Goal: Check status: Check status

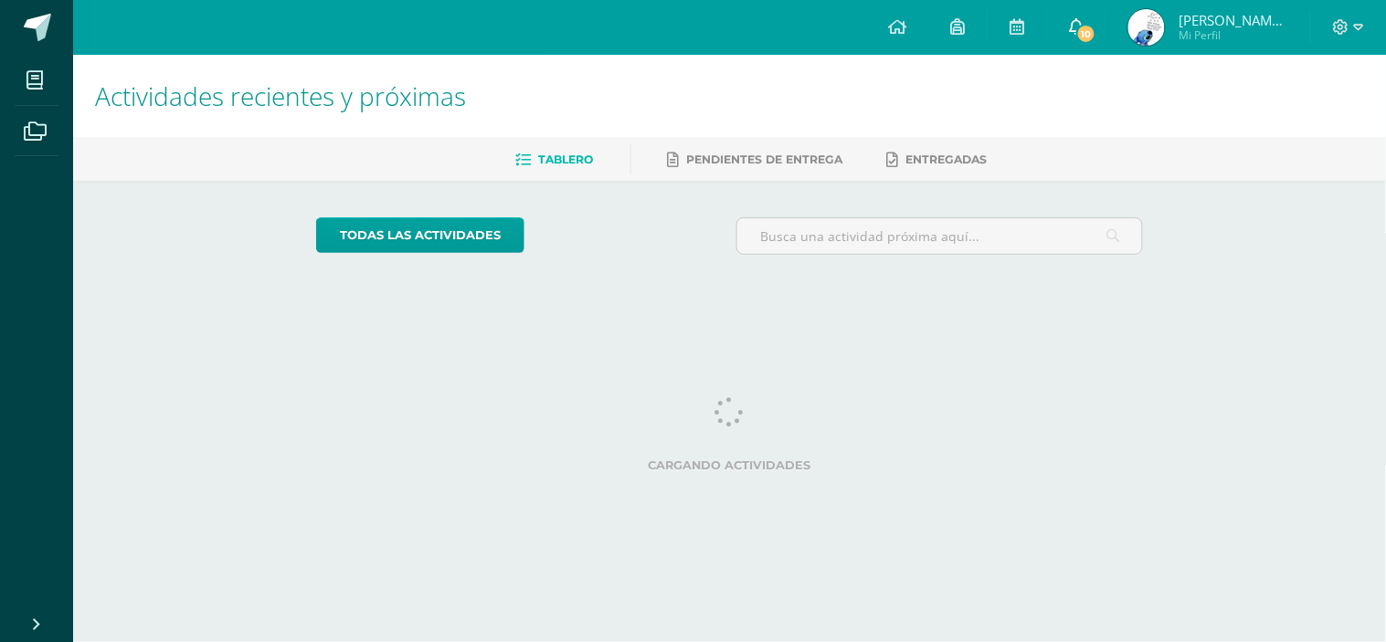
click at [1067, 31] on link "10" at bounding box center [1076, 27] width 58 height 55
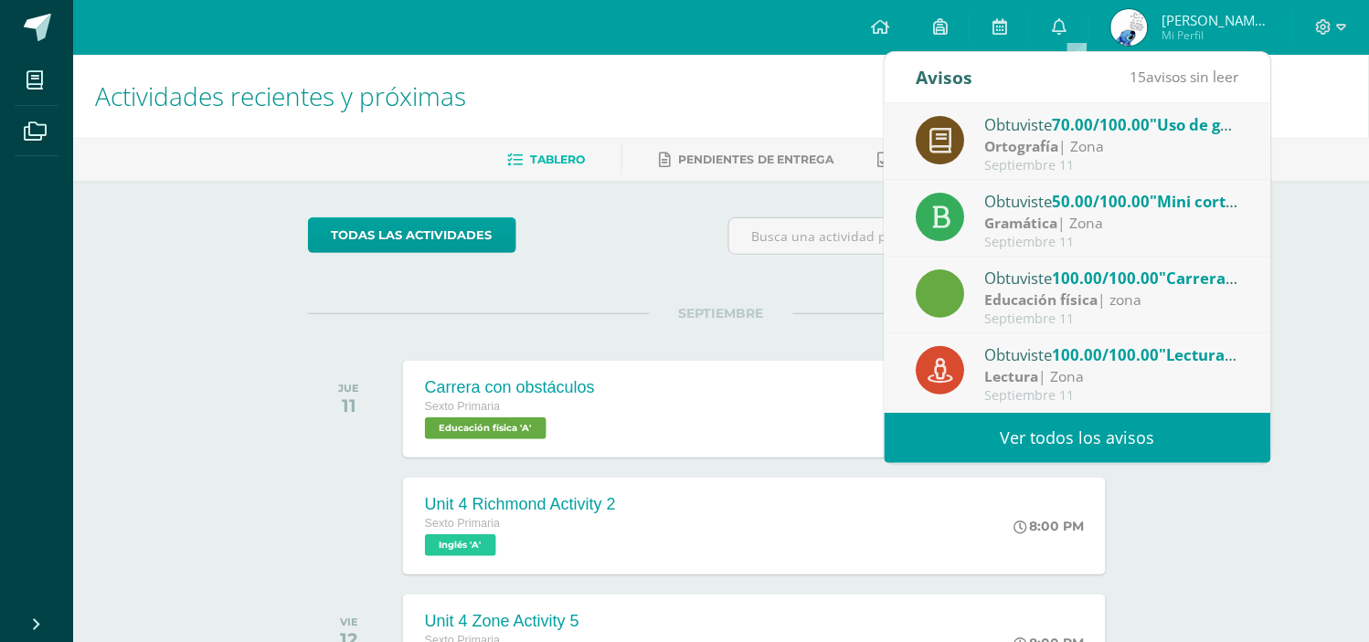
click at [1080, 140] on div "Ortografía | Zona" at bounding box center [1112, 146] width 254 height 21
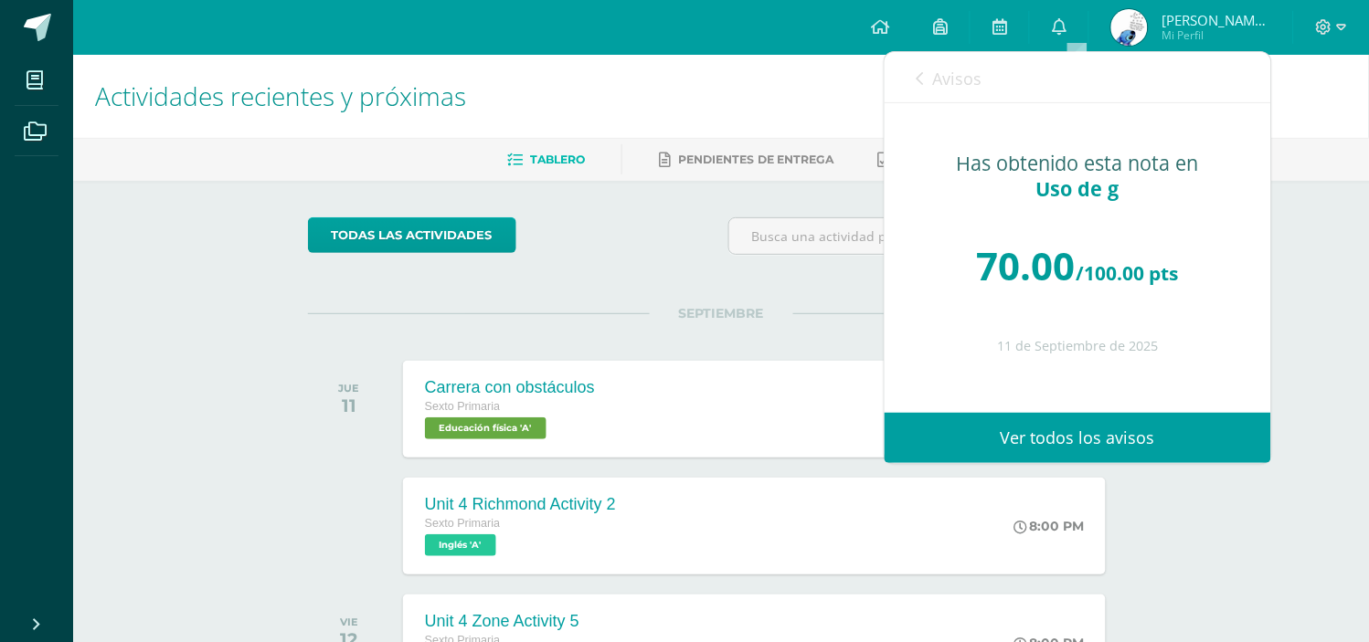
click at [962, 80] on span "Avisos" at bounding box center [957, 79] width 49 height 22
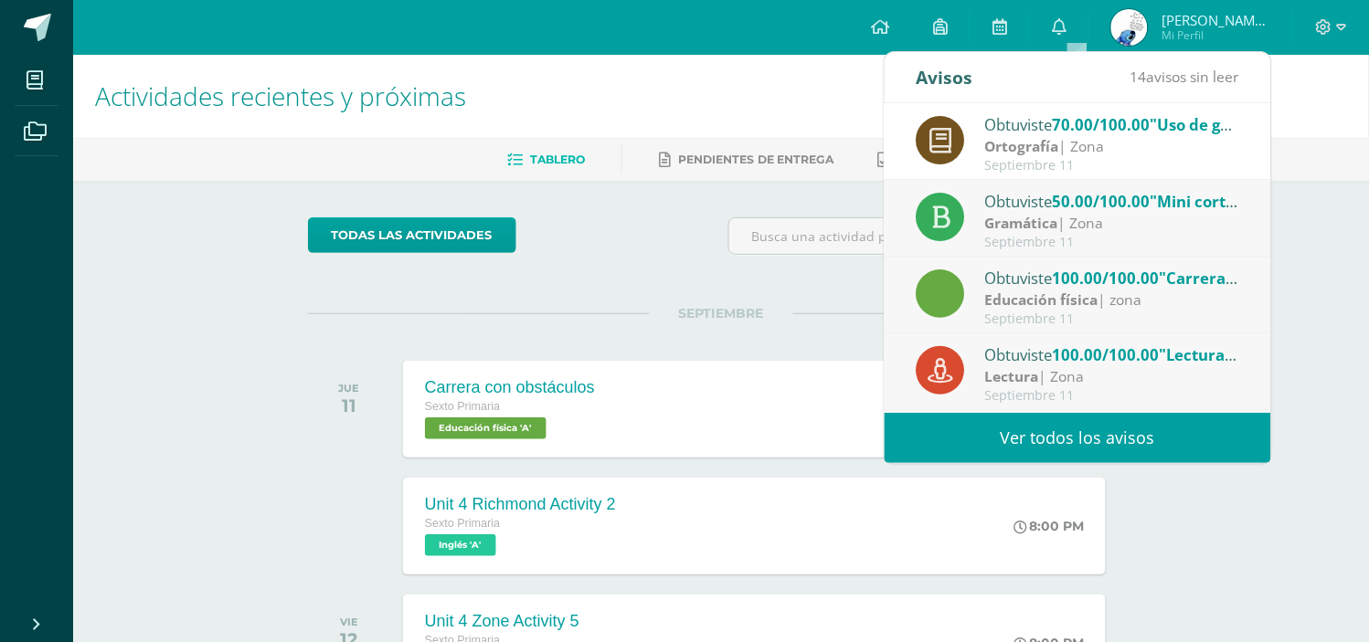
click at [1080, 213] on div "Gramática | Zona" at bounding box center [1112, 223] width 254 height 21
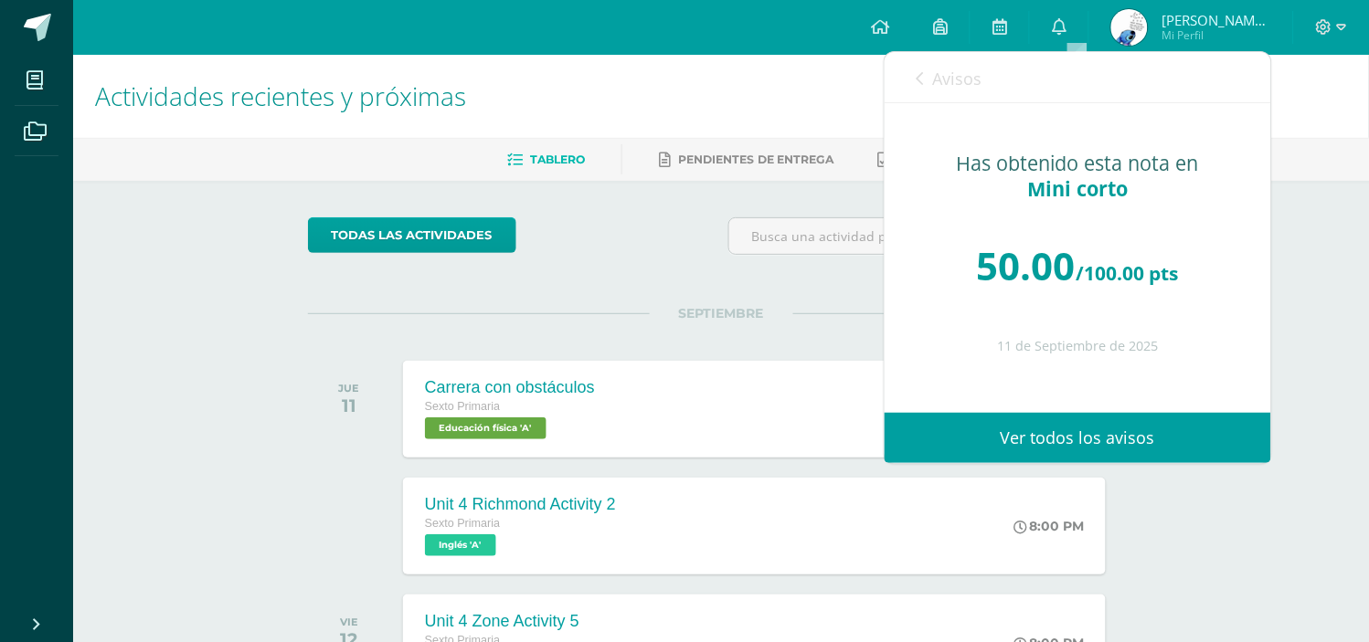
click at [963, 79] on span "Avisos" at bounding box center [957, 79] width 49 height 22
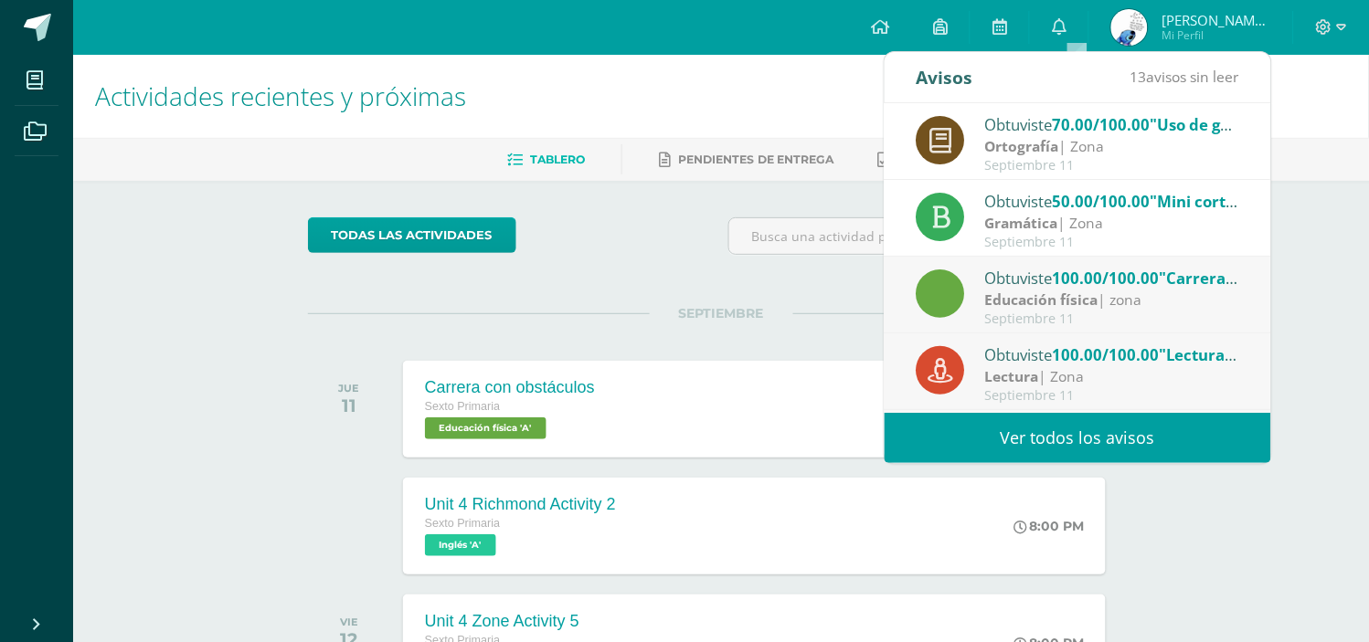
click at [1080, 283] on span "100.00/100.00" at bounding box center [1105, 278] width 107 height 21
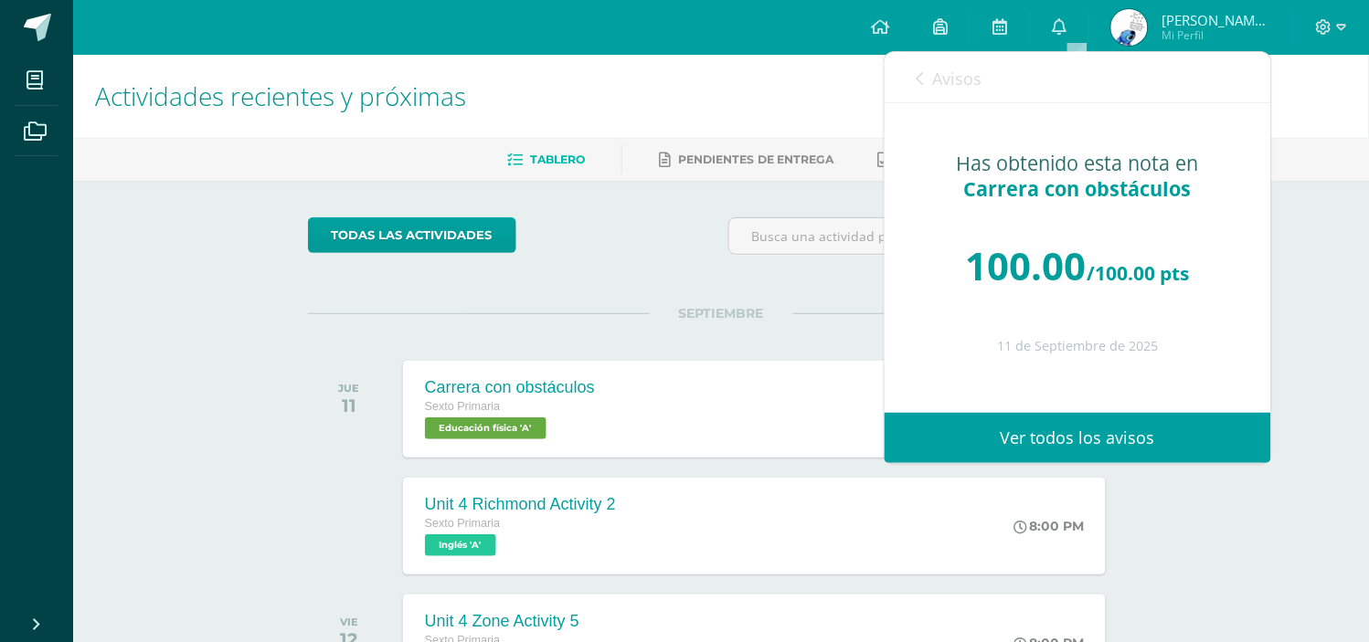
click at [957, 77] on span "Avisos" at bounding box center [957, 79] width 49 height 22
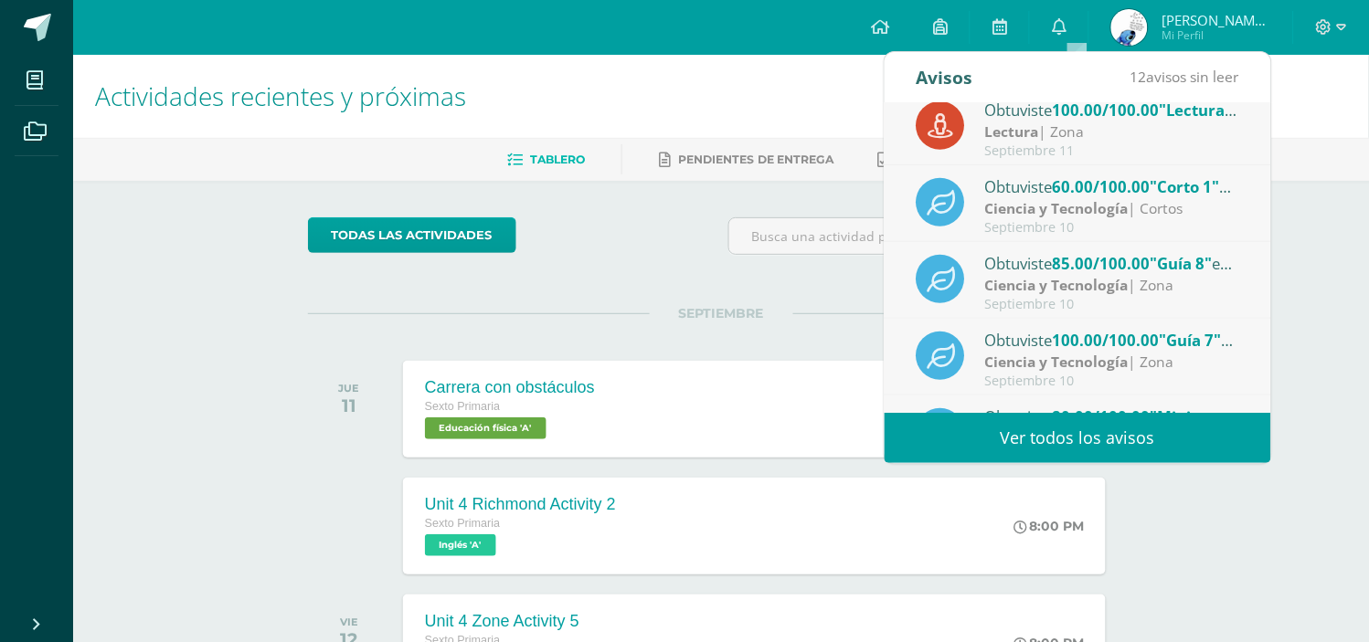
scroll to position [248, 0]
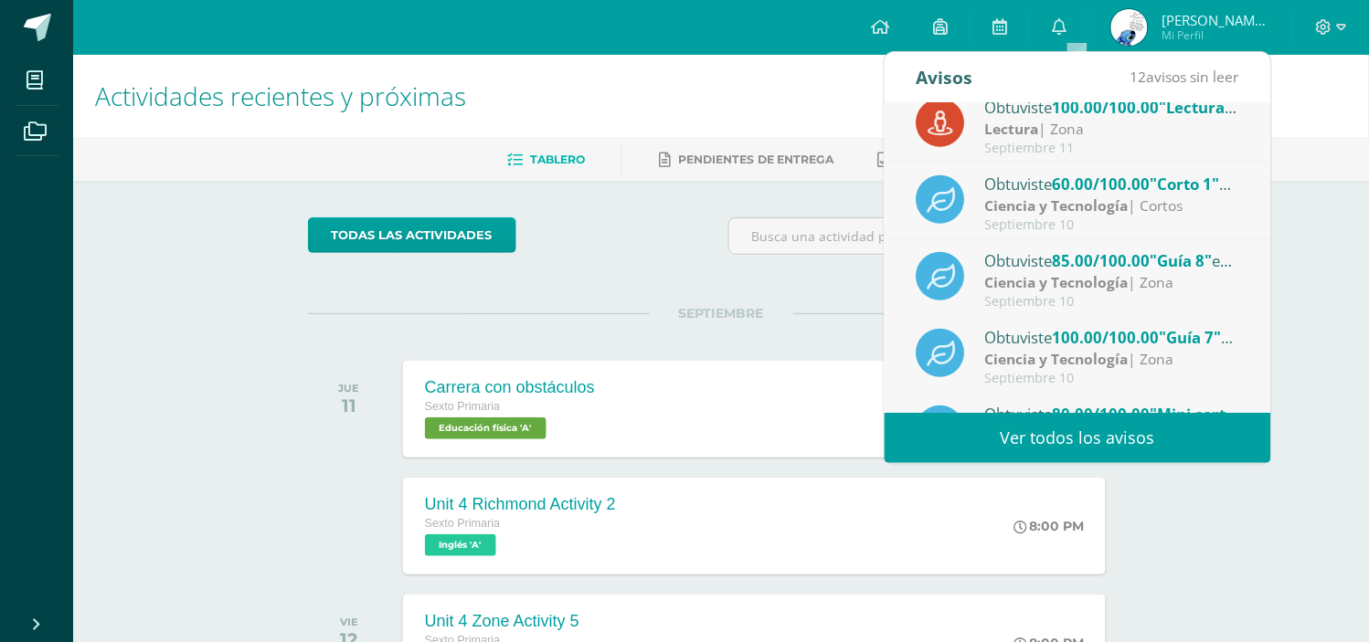
click at [1144, 124] on div "Lectura | Zona" at bounding box center [1112, 129] width 254 height 21
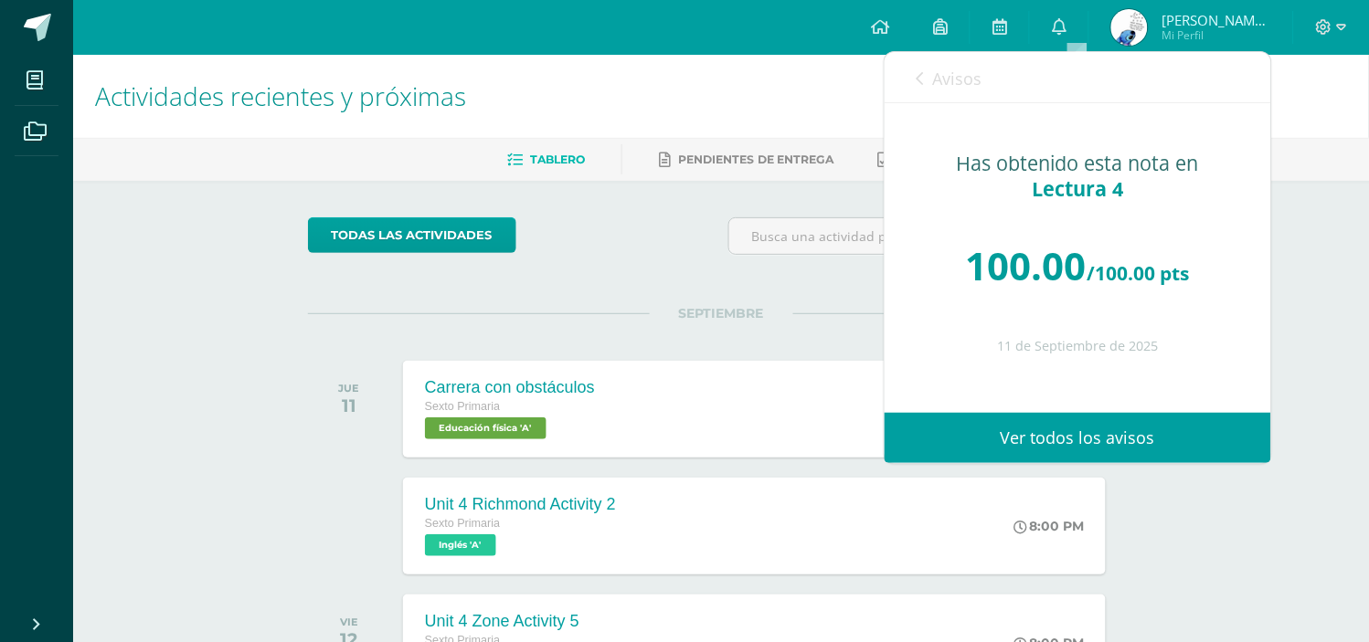
click at [944, 78] on span "Avisos" at bounding box center [957, 79] width 49 height 22
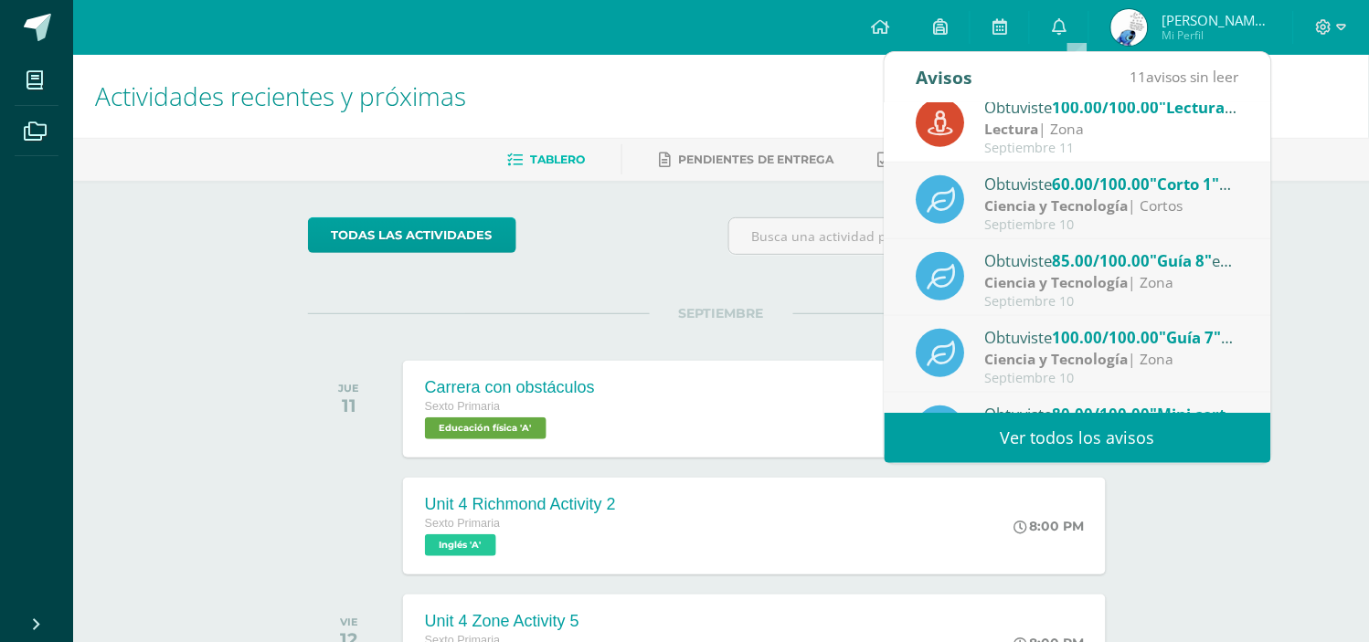
click at [1030, 211] on strong "Ciencia y Tecnología" at bounding box center [1056, 206] width 143 height 20
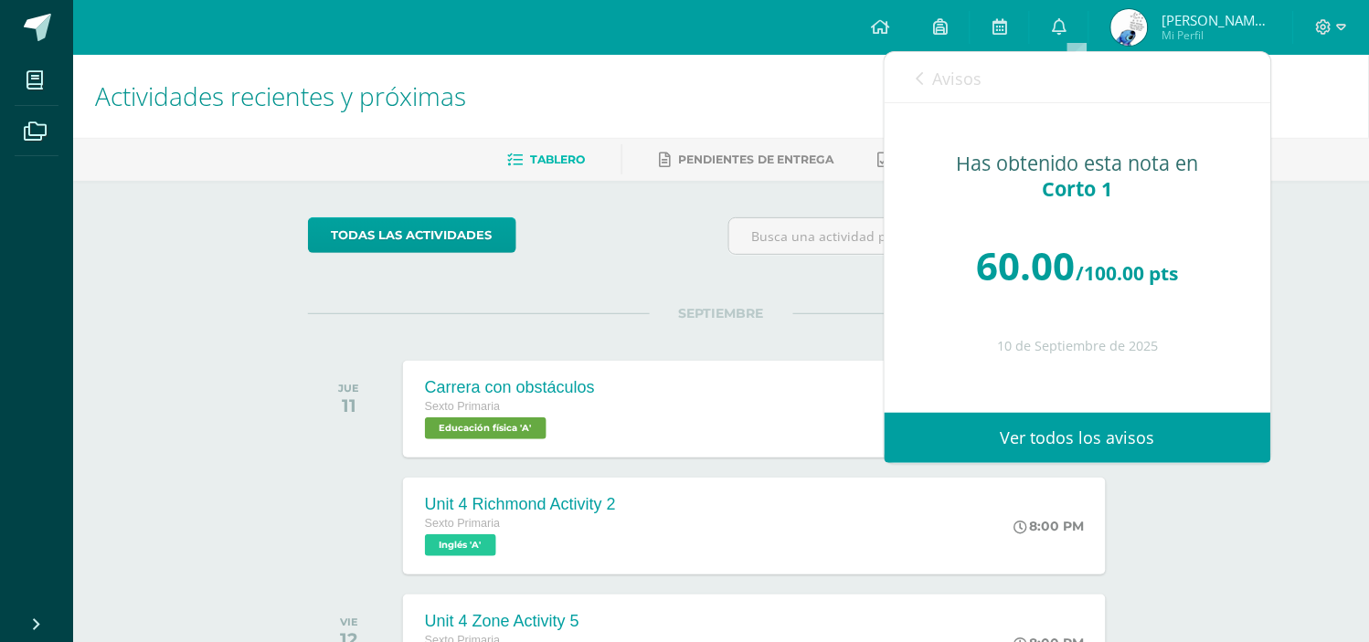
click at [932, 78] on link "Avisos" at bounding box center [949, 78] width 66 height 52
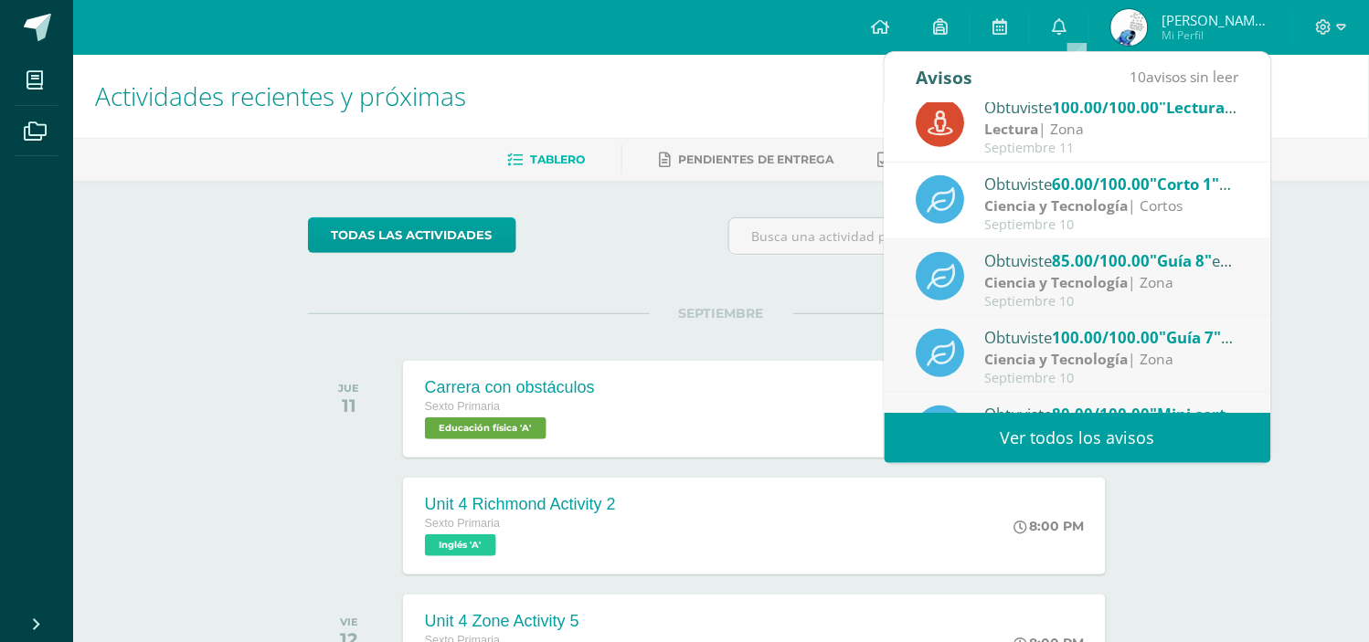
click at [1028, 281] on strong "Ciencia y Tecnología" at bounding box center [1056, 282] width 143 height 20
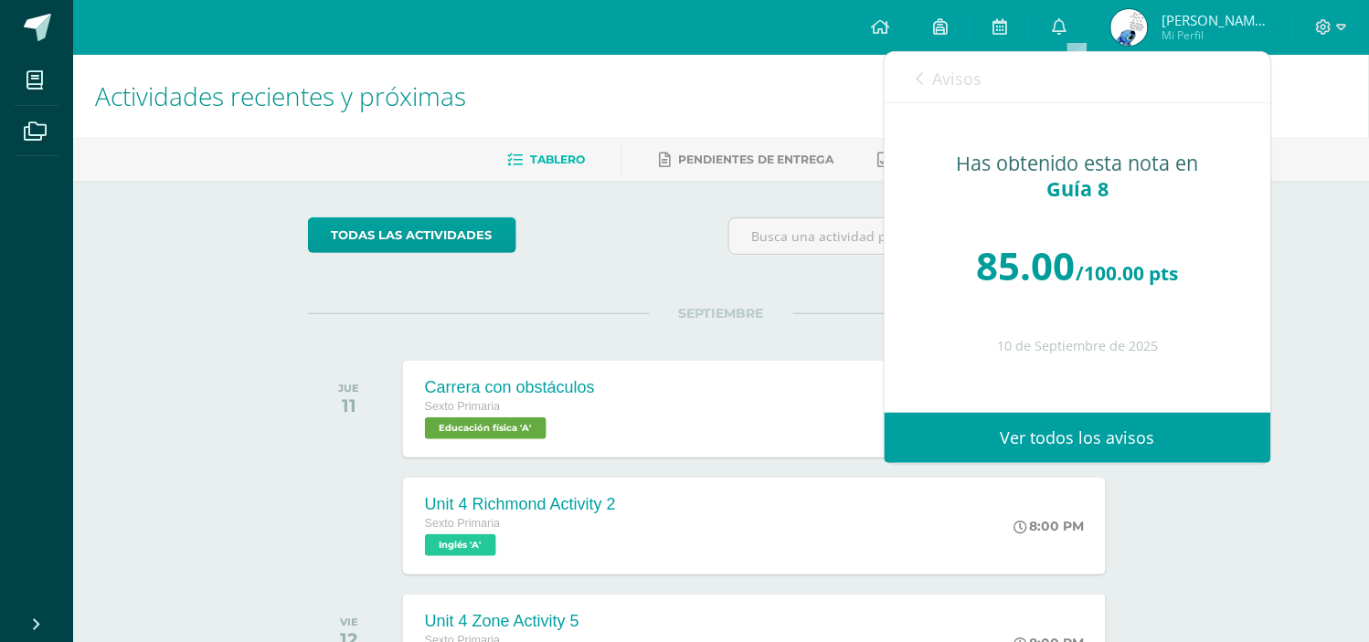
click at [925, 79] on link "Avisos" at bounding box center [949, 78] width 66 height 52
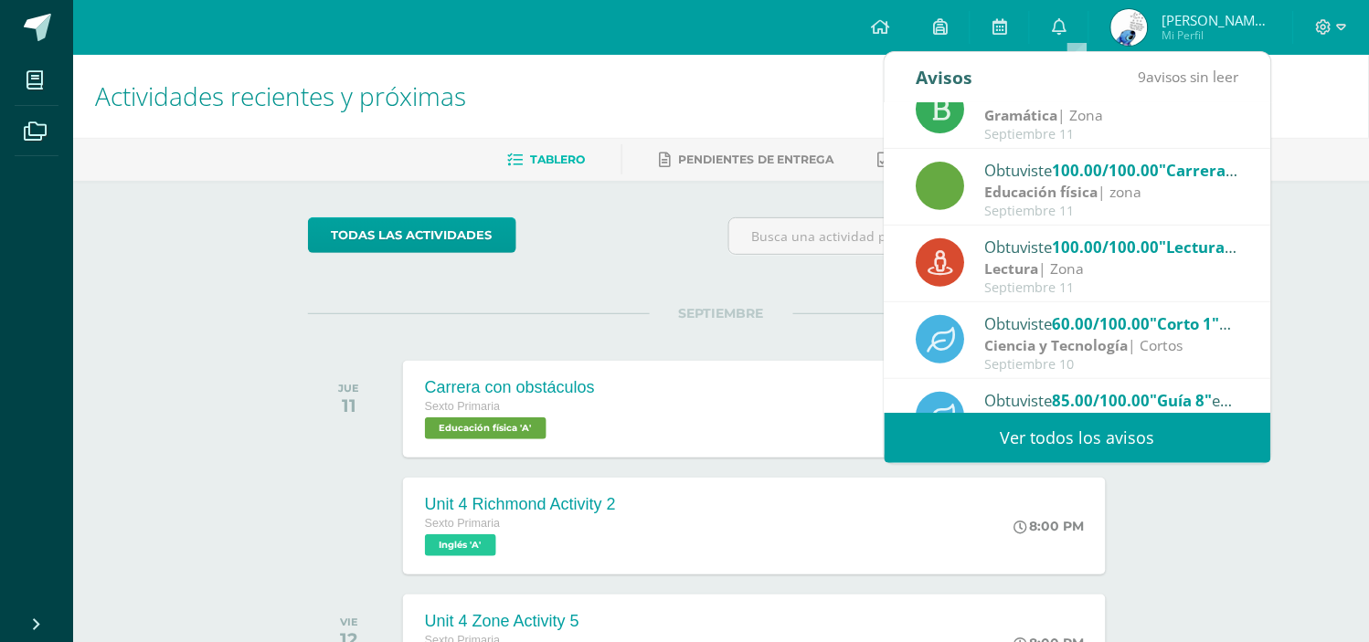
scroll to position [0, 0]
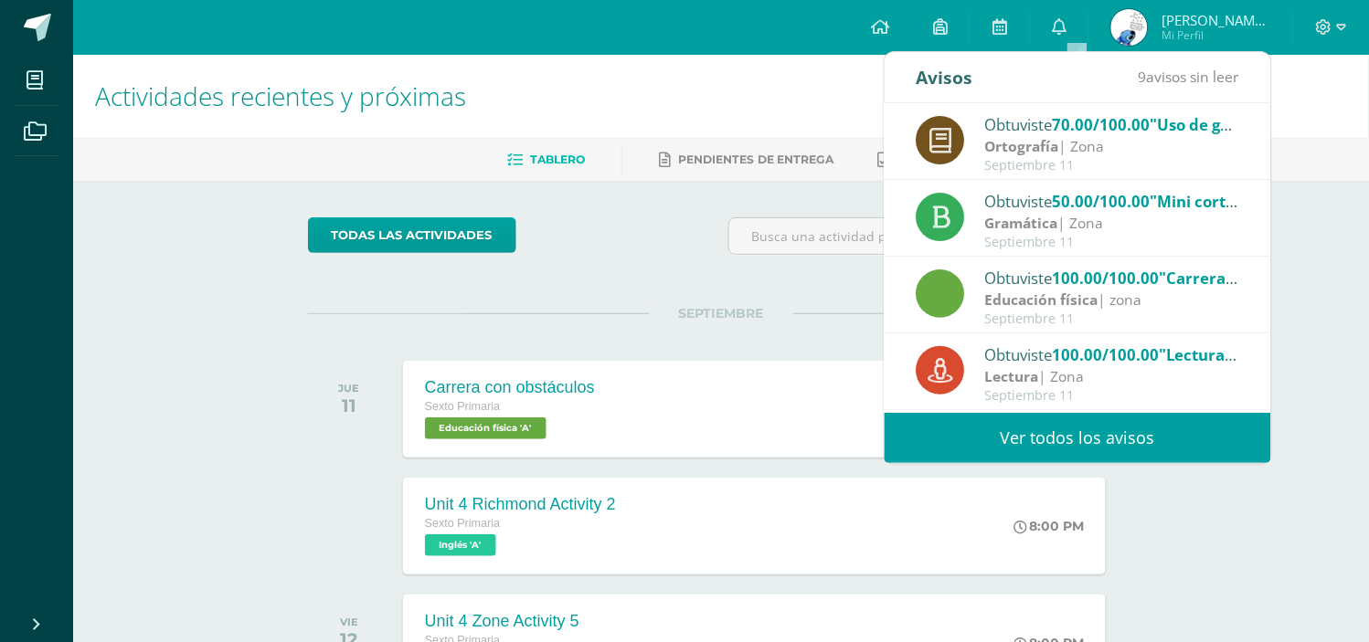
drag, startPoint x: 1045, startPoint y: 184, endPoint x: 1191, endPoint y: 312, distance: 194.8
click at [1191, 312] on div "Obtuviste 70.00/100.00 "Uso de g" en Ortografía Ortografía | Zona [DATE] Obtuvi…" at bounding box center [1077, 258] width 386 height 310
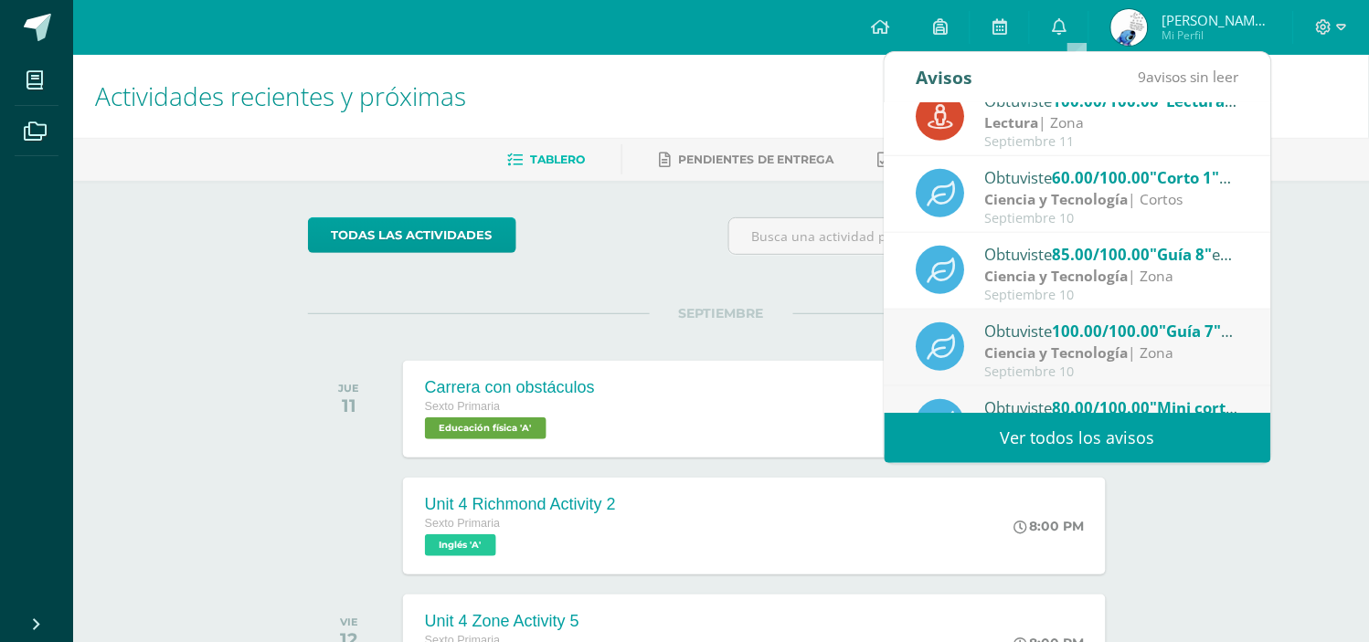
scroll to position [277, 0]
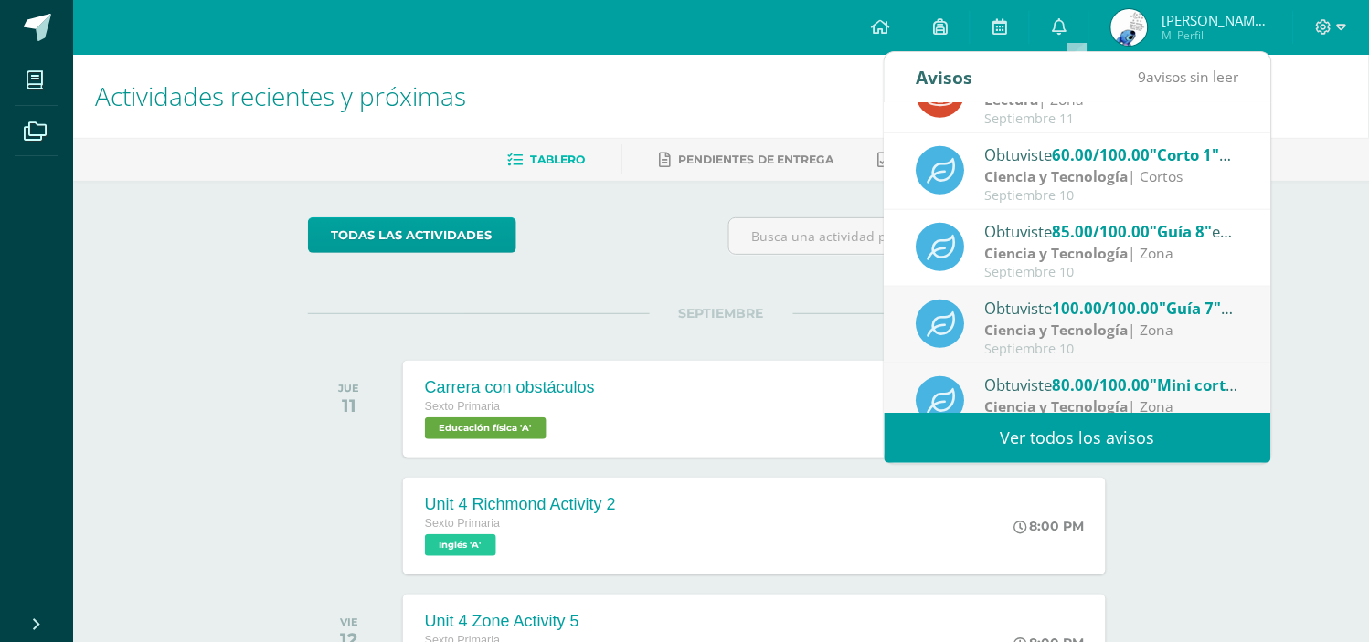
click at [1168, 175] on div "Ciencia y Tecnología | Cortos" at bounding box center [1112, 176] width 254 height 21
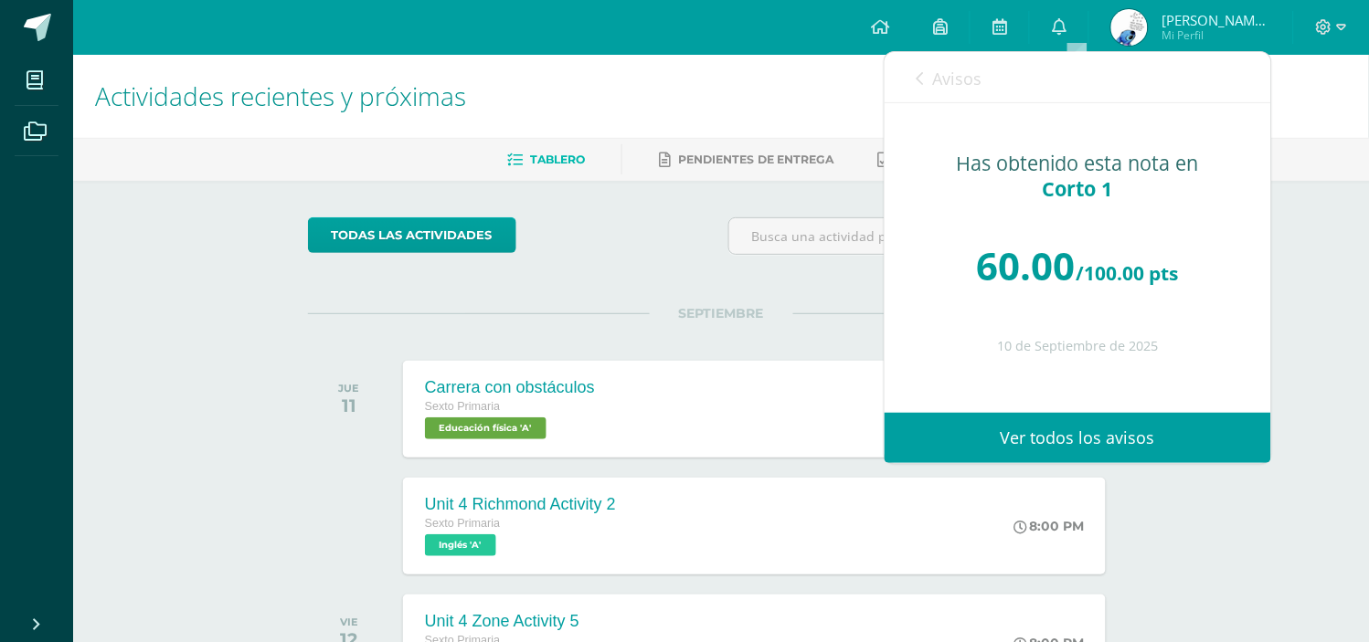
click at [956, 69] on span "Avisos" at bounding box center [957, 79] width 49 height 22
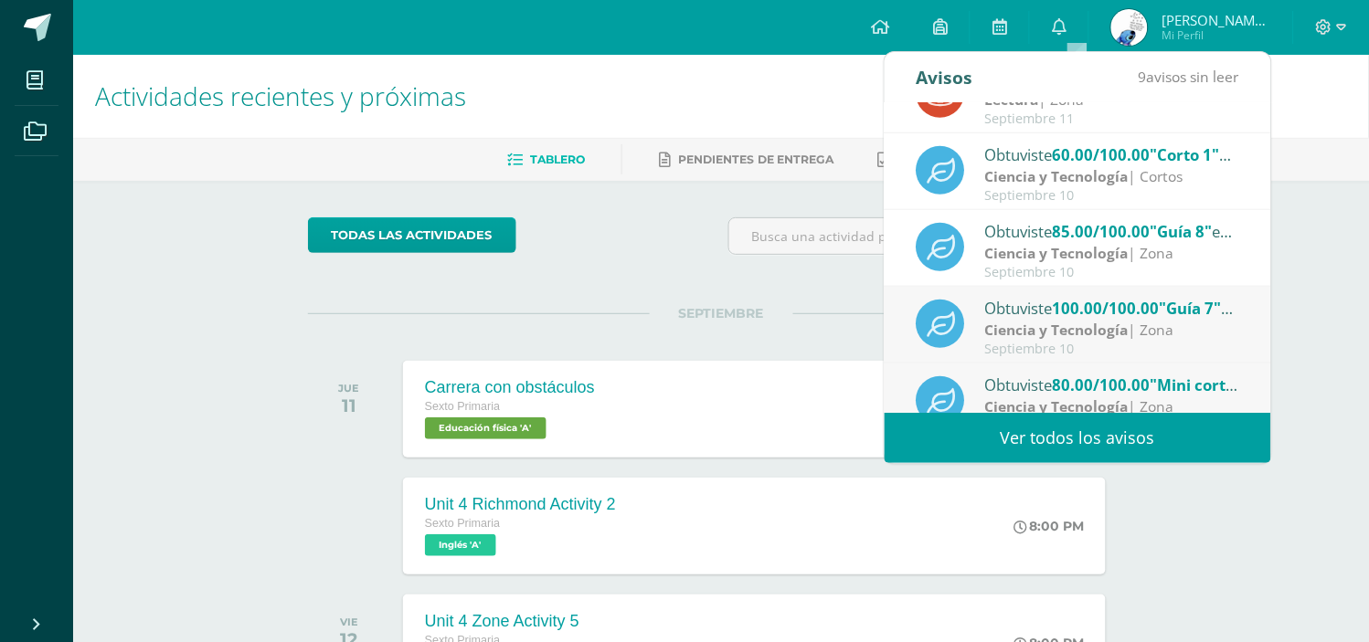
click at [1088, 314] on span "100.00/100.00" at bounding box center [1105, 308] width 107 height 21
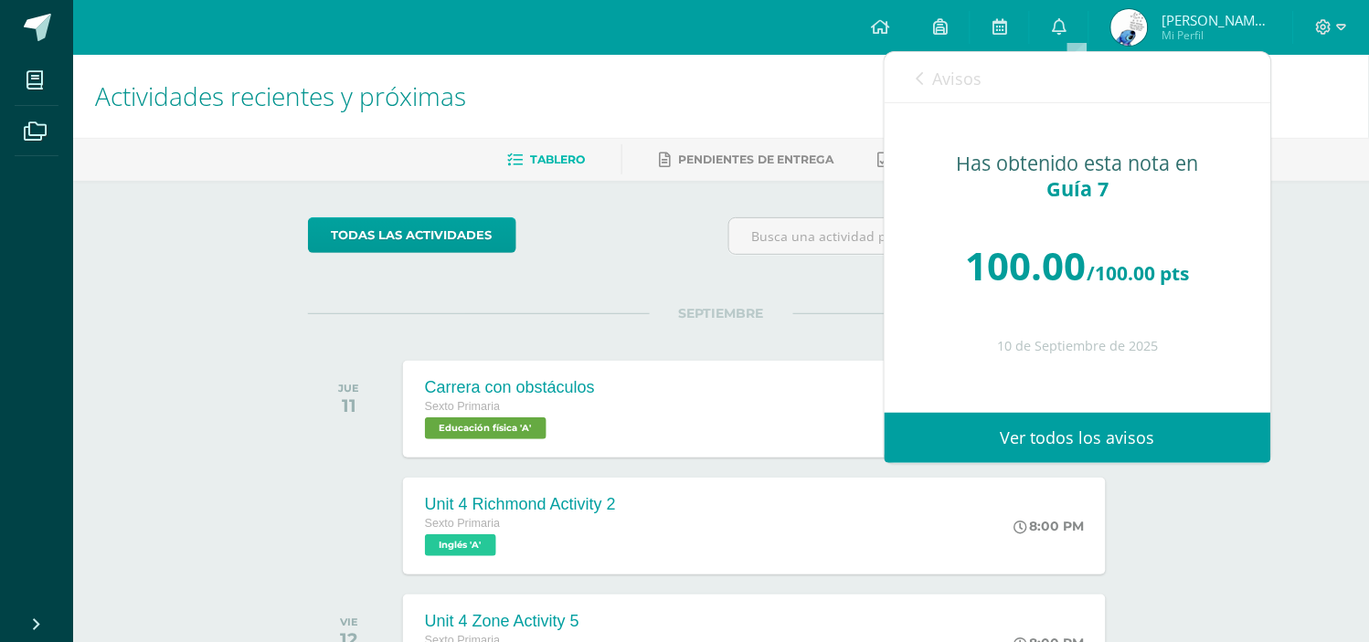
click at [936, 83] on span "Avisos" at bounding box center [957, 79] width 49 height 22
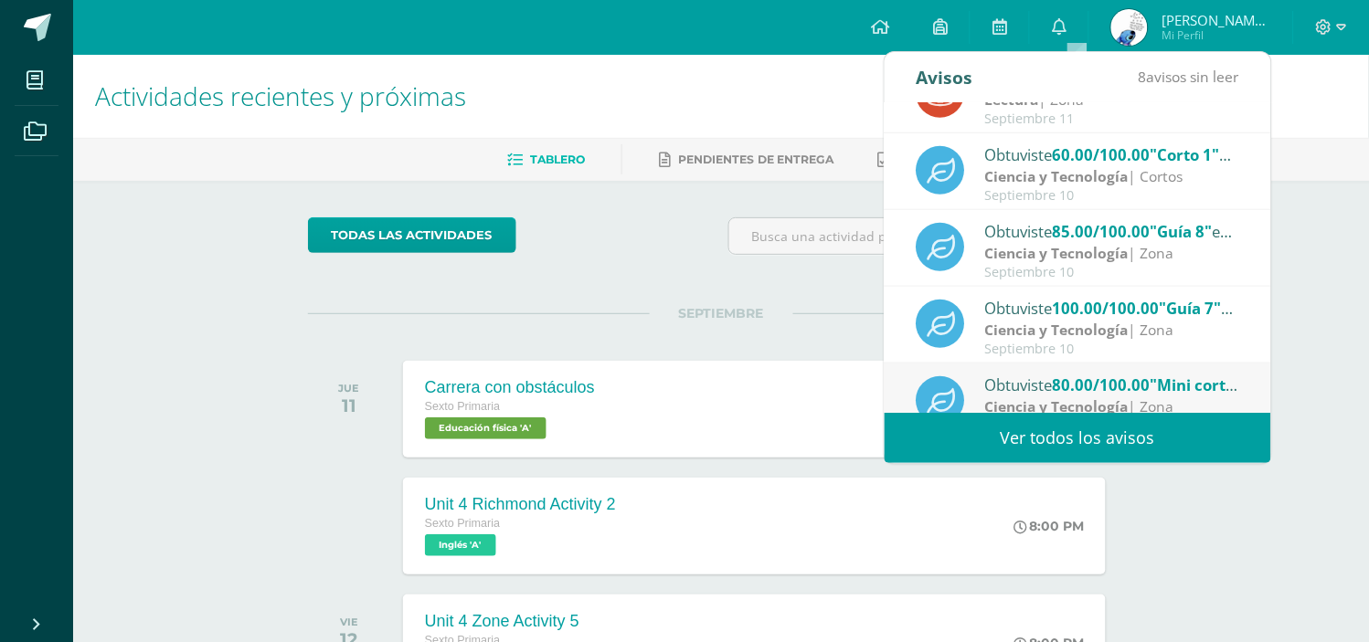
scroll to position [304, 0]
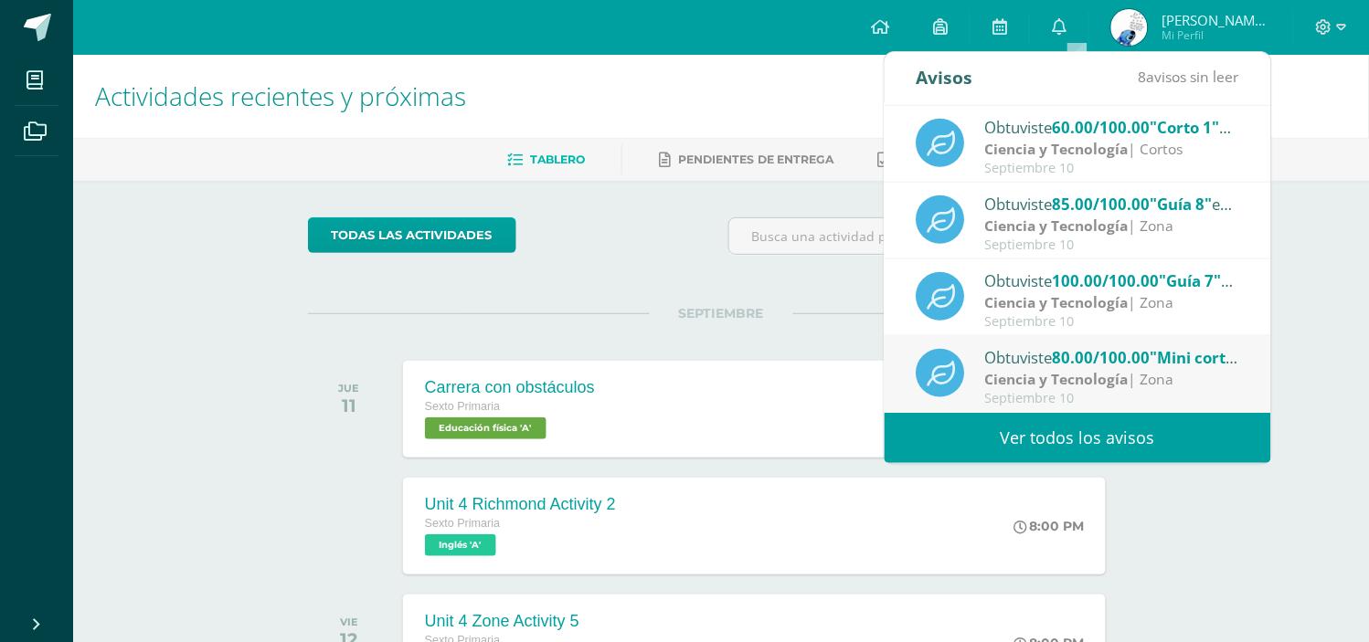
click at [1146, 376] on div "Ciencia y Tecnología | Zona" at bounding box center [1112, 379] width 254 height 21
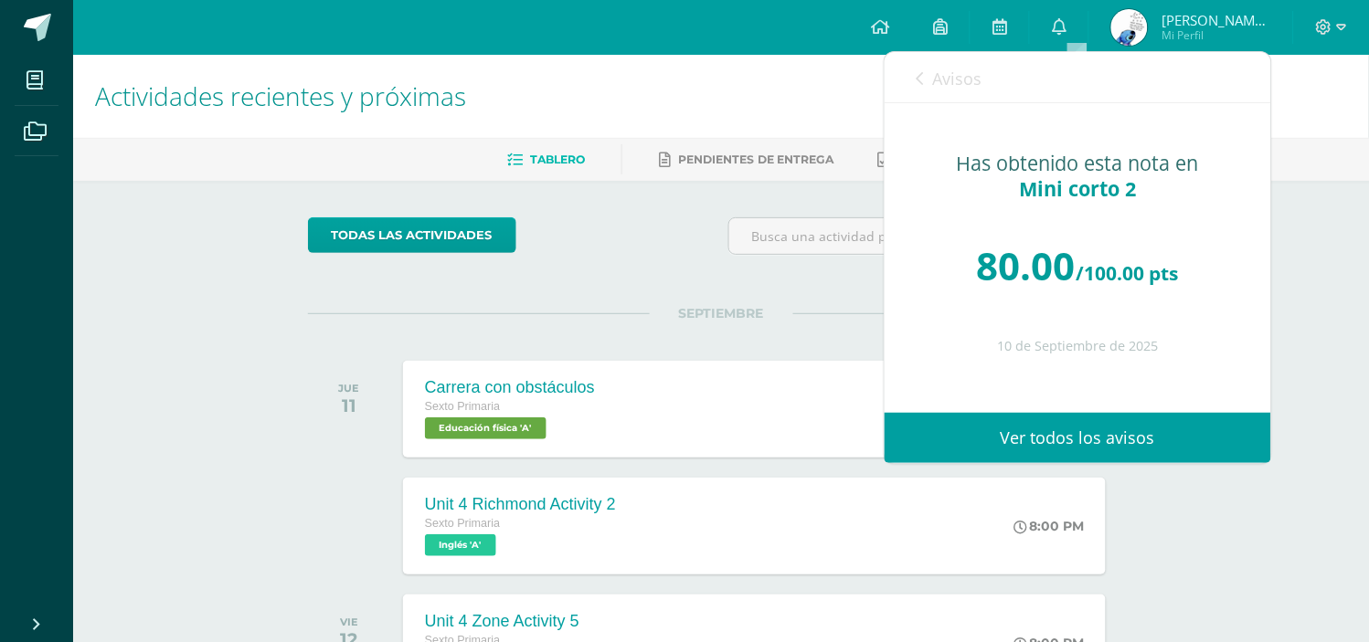
click at [937, 78] on span "Avisos" at bounding box center [957, 79] width 49 height 22
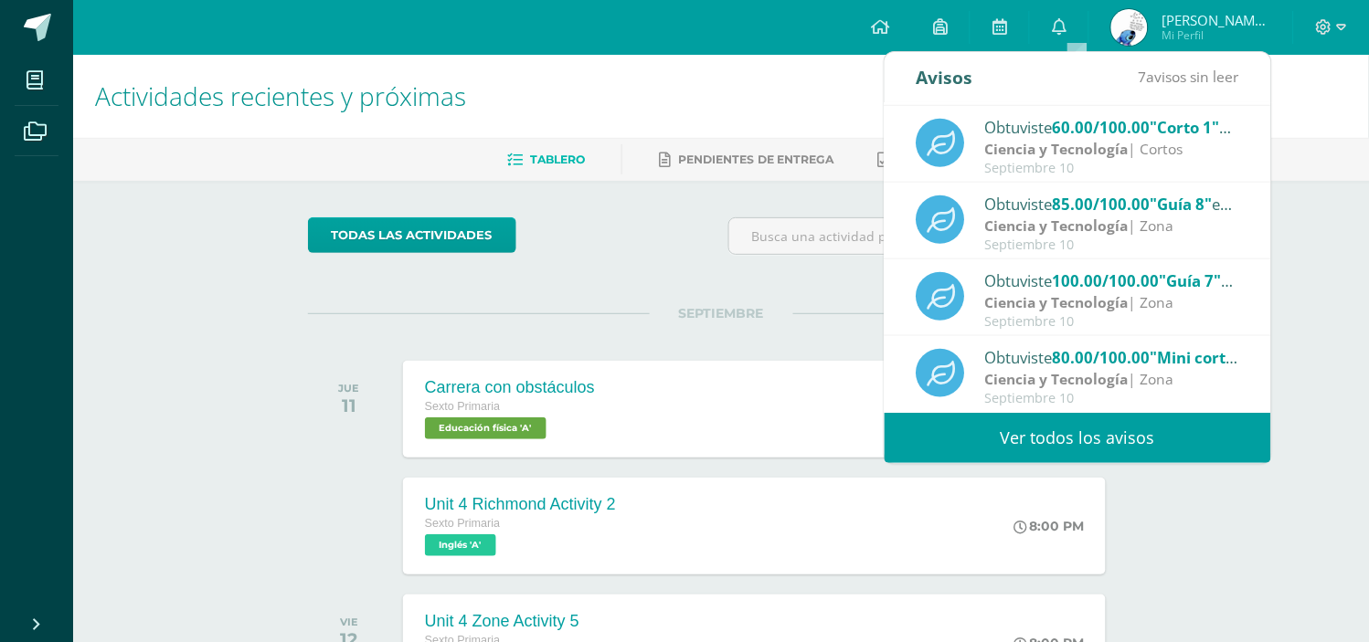
click at [1063, 435] on link "Ver todos los avisos" at bounding box center [1077, 438] width 386 height 50
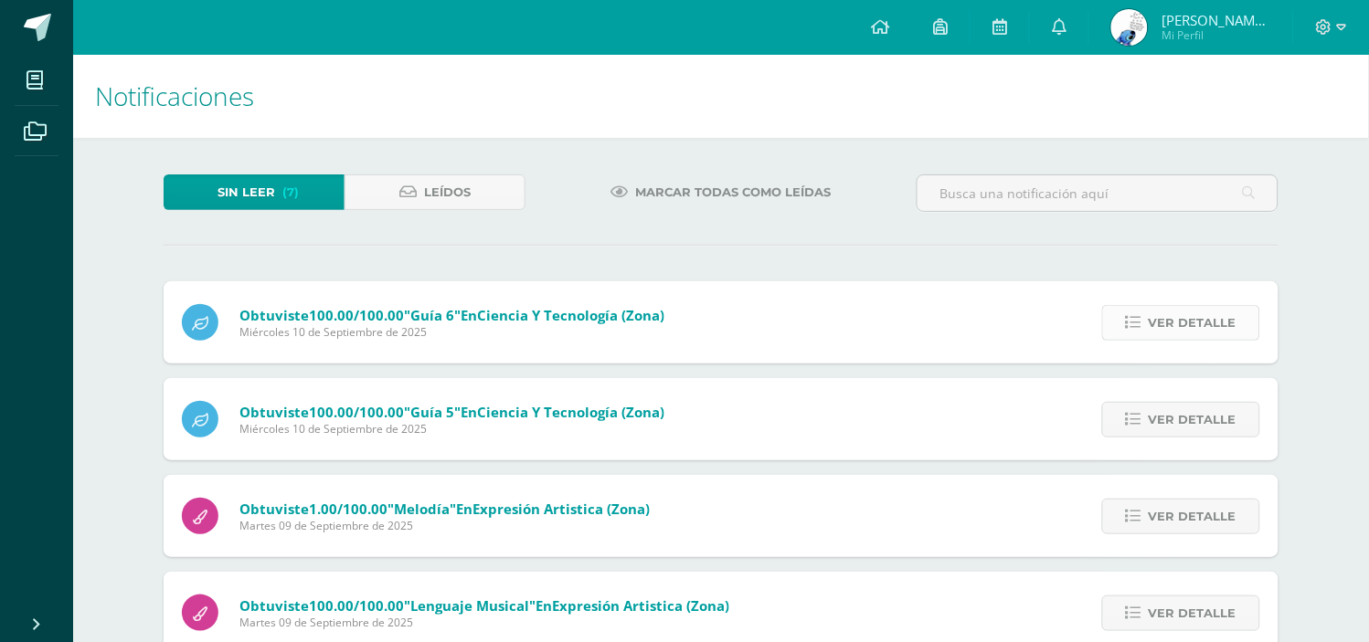
click at [1146, 324] on link "Ver detalle" at bounding box center [1181, 323] width 158 height 36
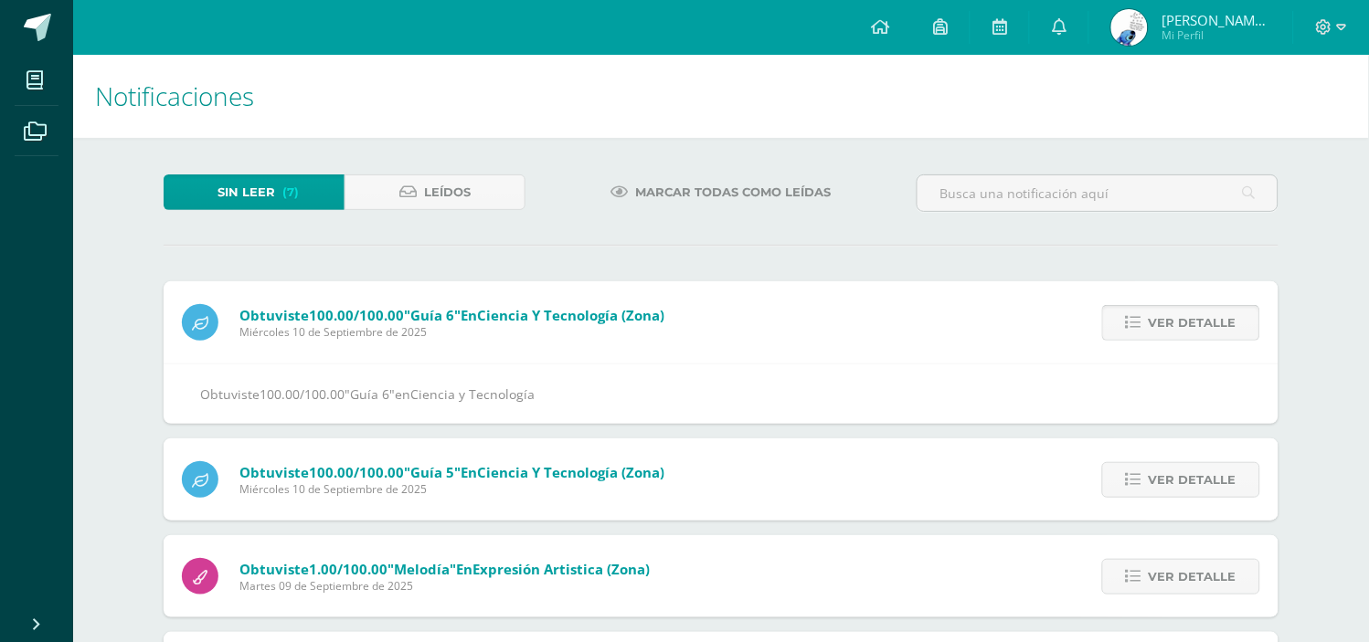
click at [1146, 324] on link "Ver detalle" at bounding box center [1181, 323] width 158 height 36
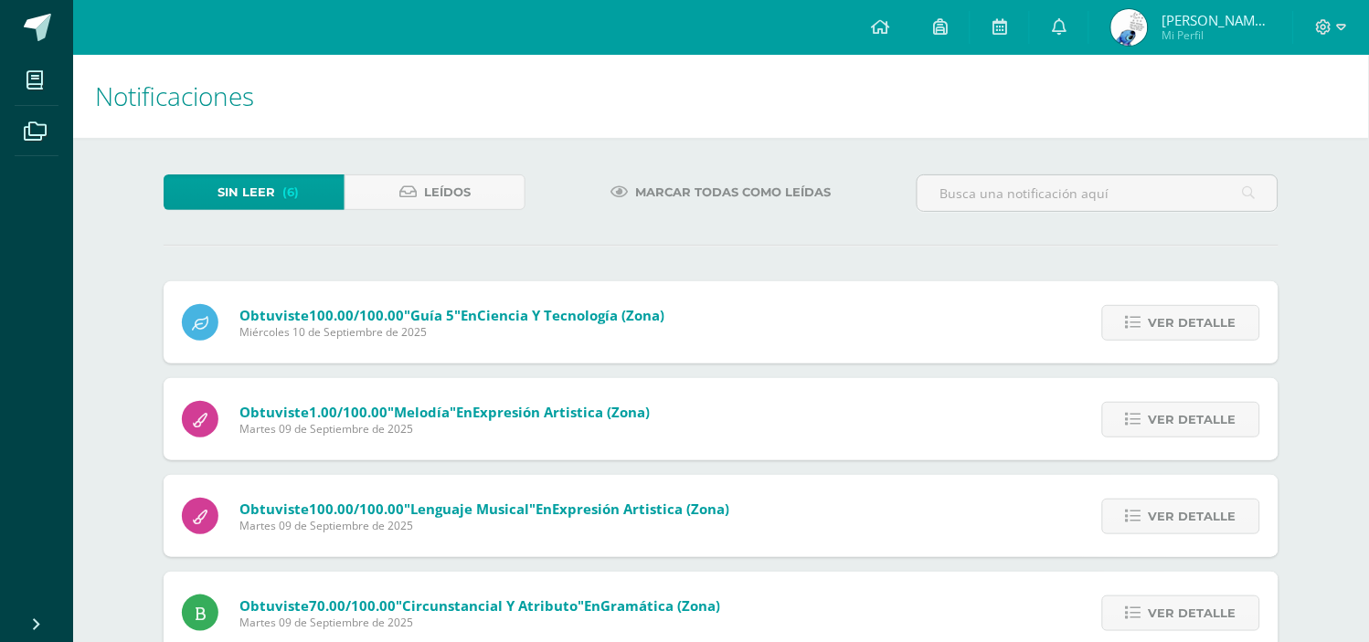
click at [1146, 324] on link "Ver detalle" at bounding box center [1181, 323] width 158 height 36
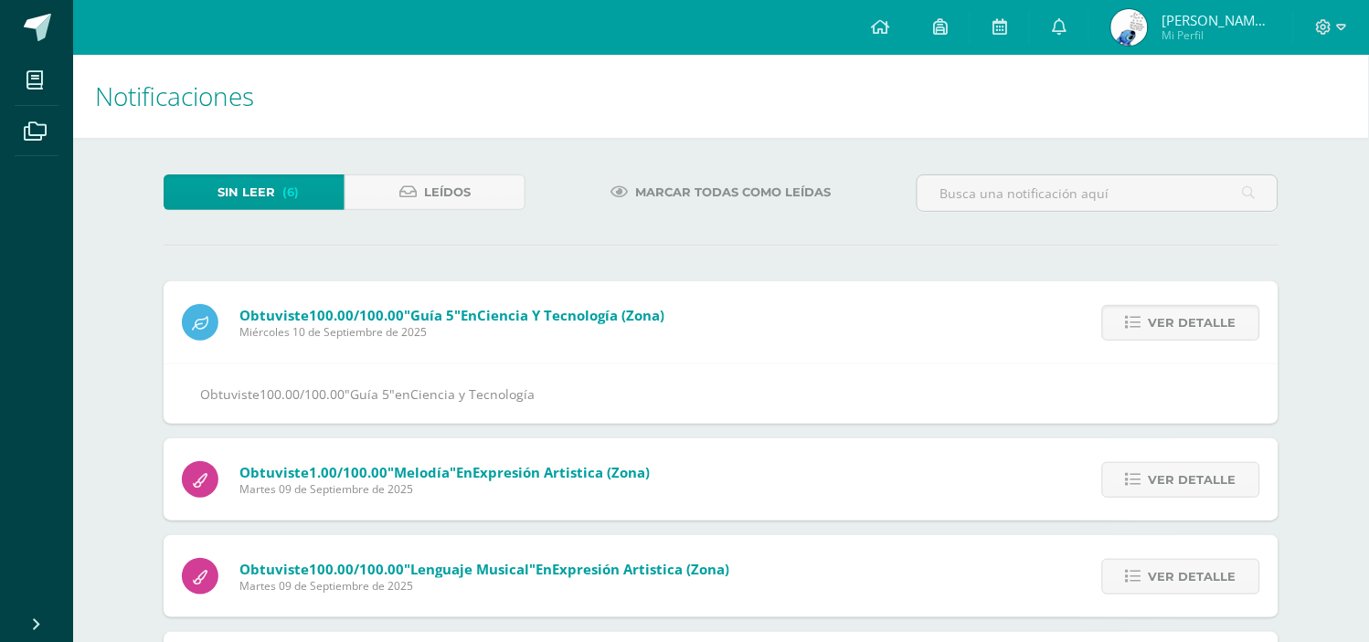
click at [1146, 324] on link "Ver detalle" at bounding box center [1181, 323] width 158 height 36
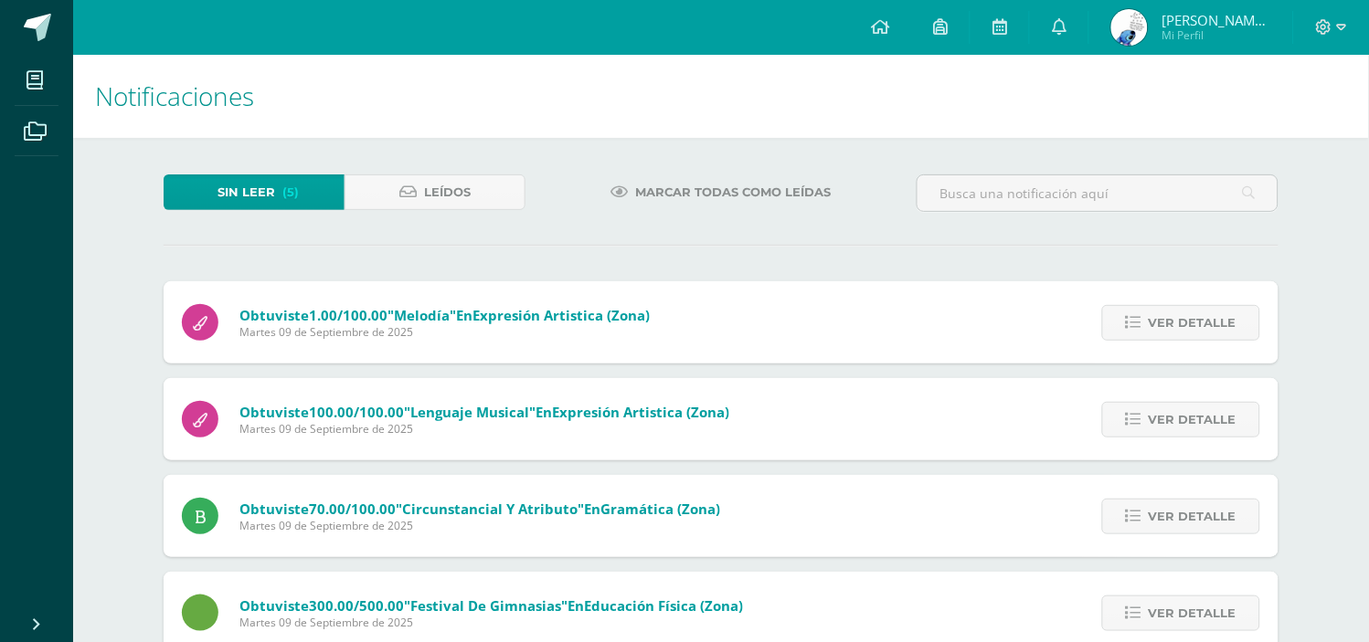
click at [1146, 324] on link "Ver detalle" at bounding box center [1181, 323] width 158 height 36
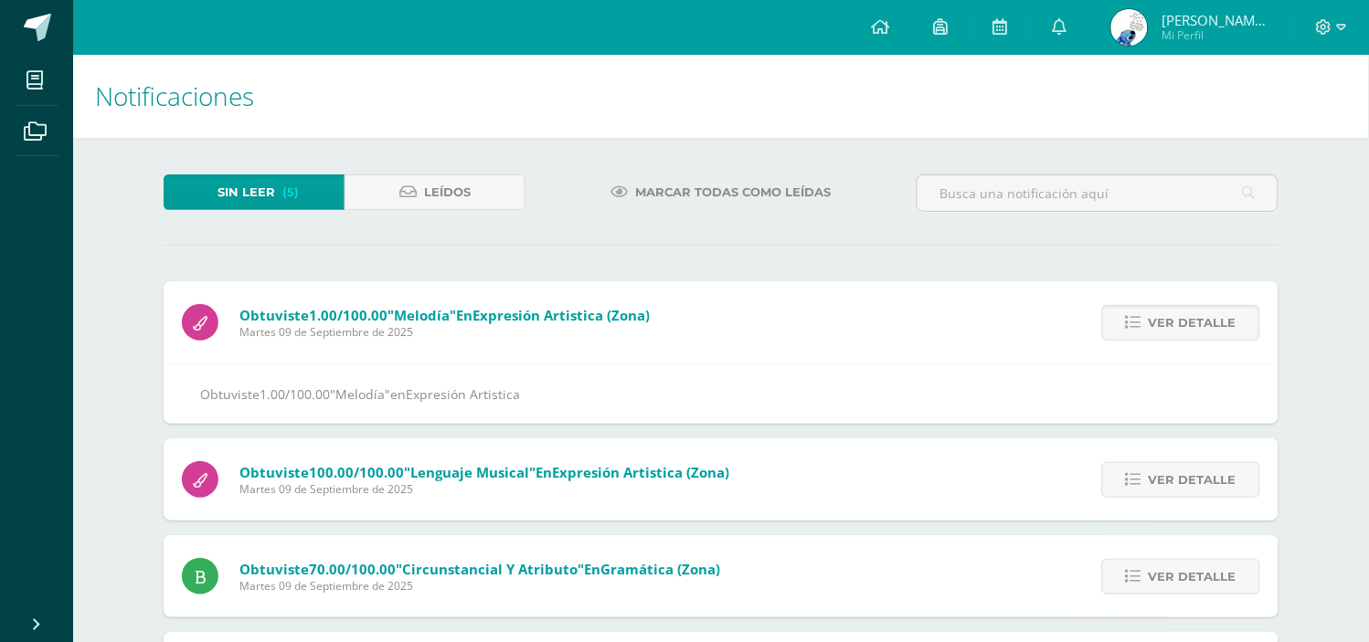
click at [1146, 324] on link "Ver detalle" at bounding box center [1181, 323] width 158 height 36
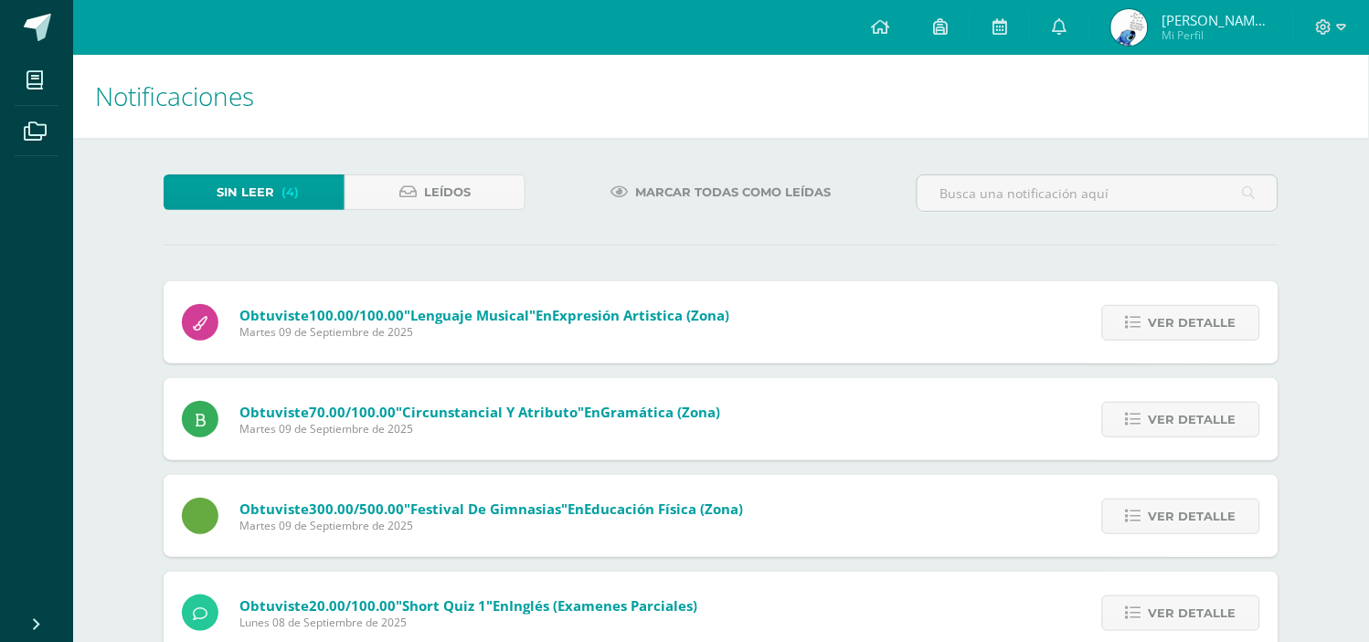
click at [1146, 324] on link "Ver detalle" at bounding box center [1181, 323] width 158 height 36
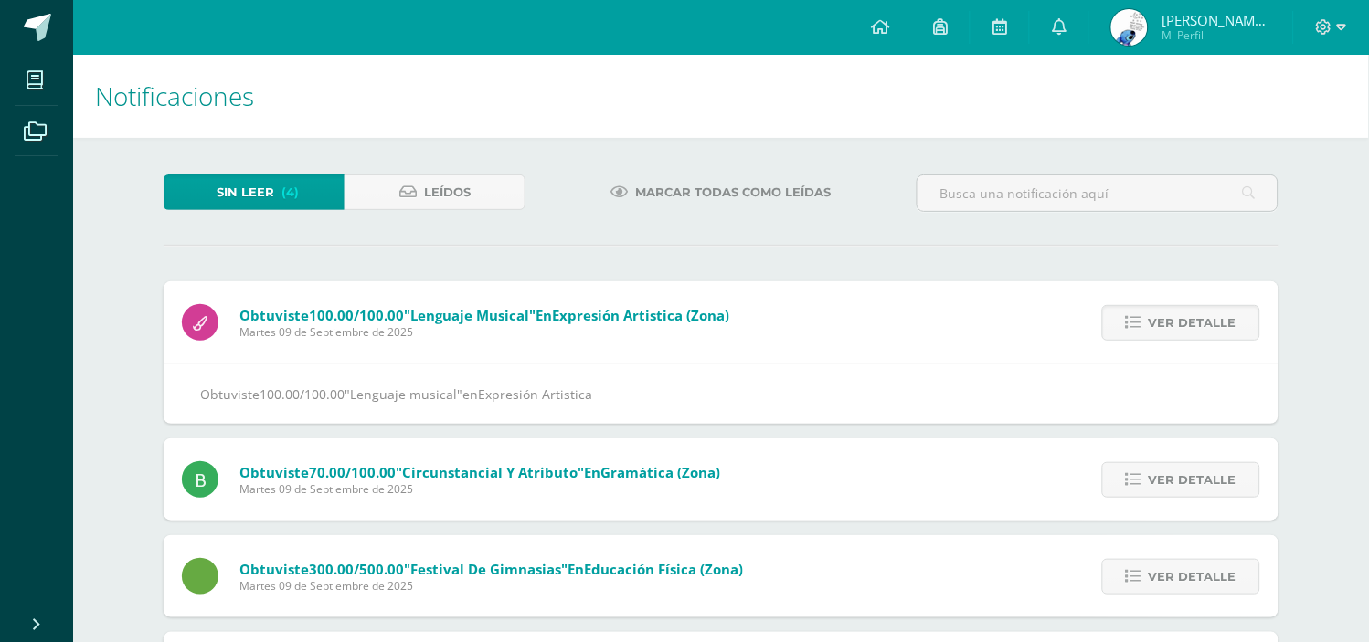
click at [1146, 324] on link "Ver detalle" at bounding box center [1181, 323] width 158 height 36
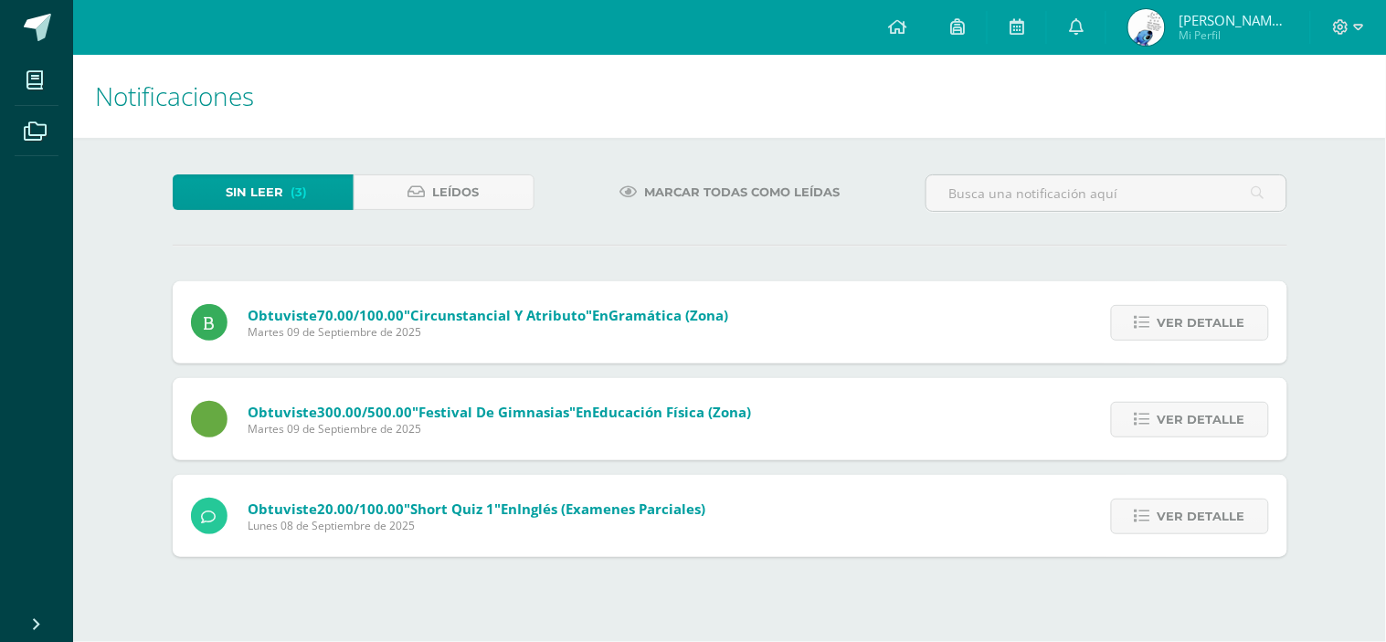
click at [1146, 324] on icon at bounding box center [1143, 323] width 16 height 16
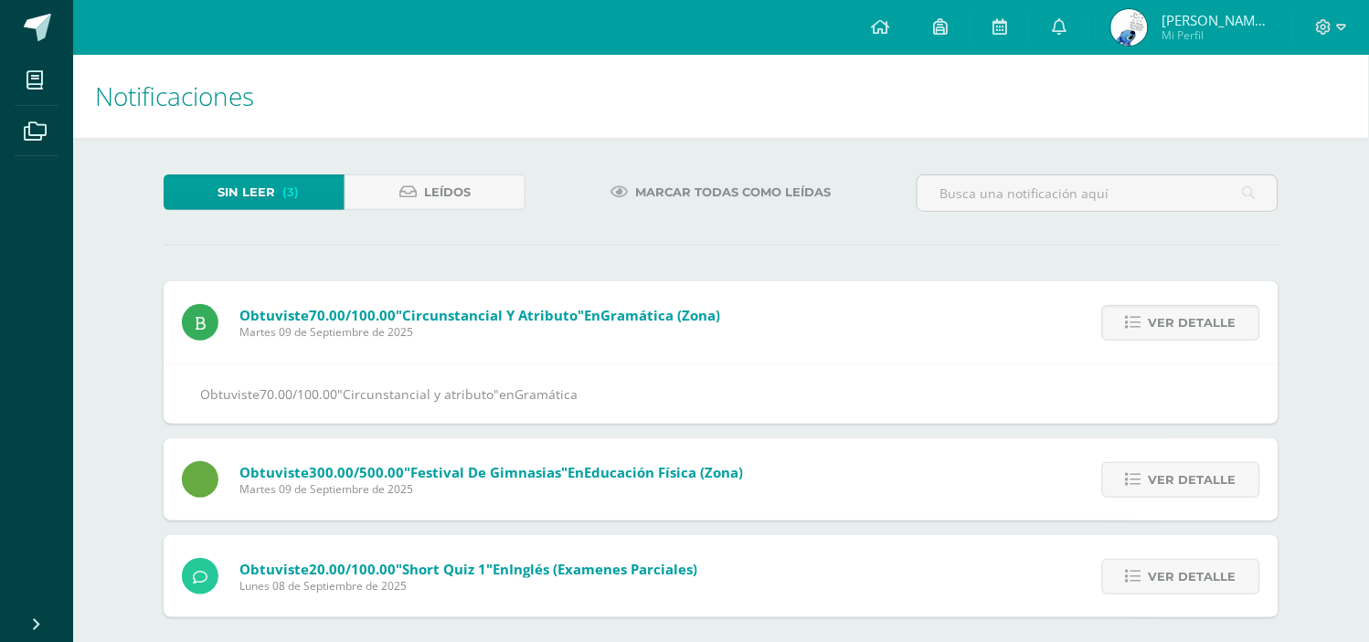
click at [1146, 324] on link "Ver detalle" at bounding box center [1181, 323] width 158 height 36
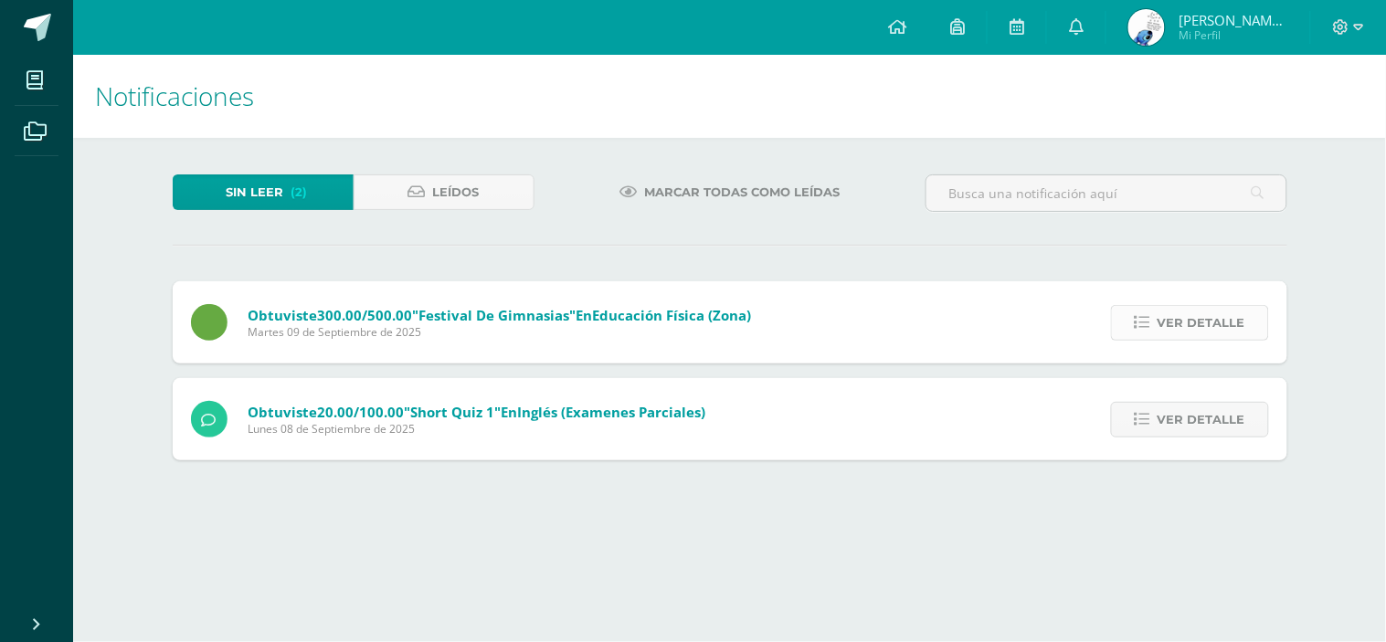
click at [1168, 330] on span "Ver detalle" at bounding box center [1202, 323] width 88 height 34
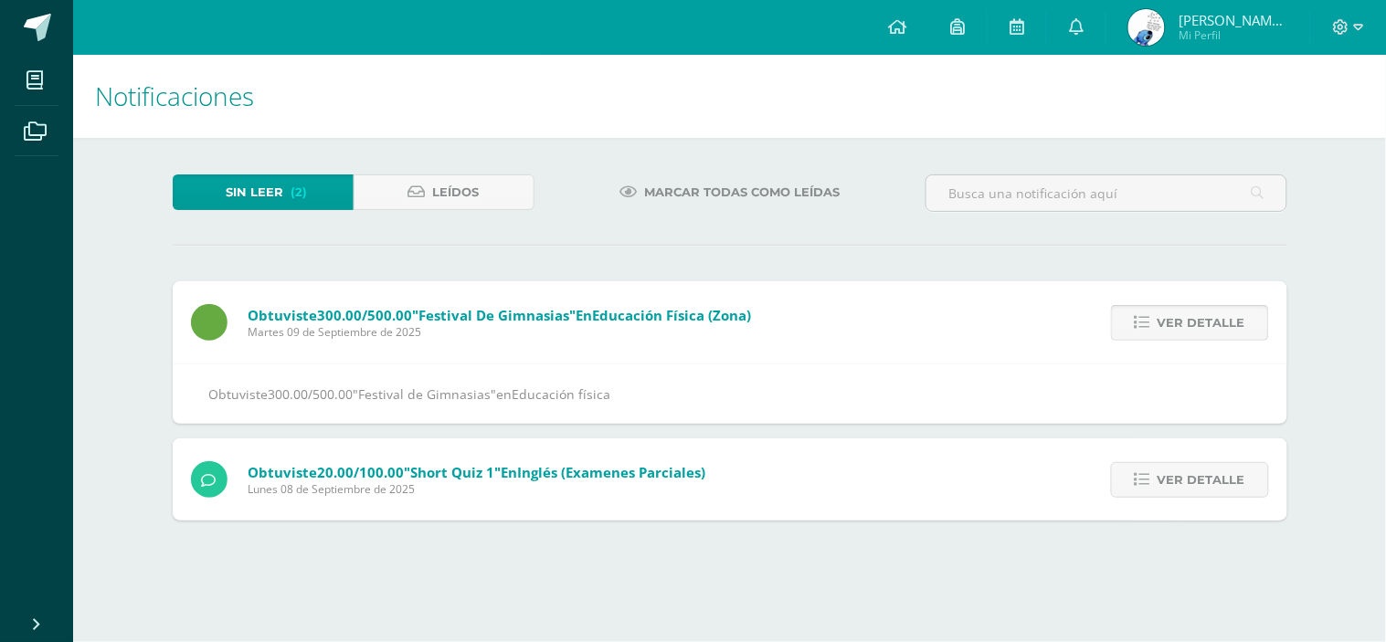
click at [1168, 330] on span "Ver detalle" at bounding box center [1202, 323] width 88 height 34
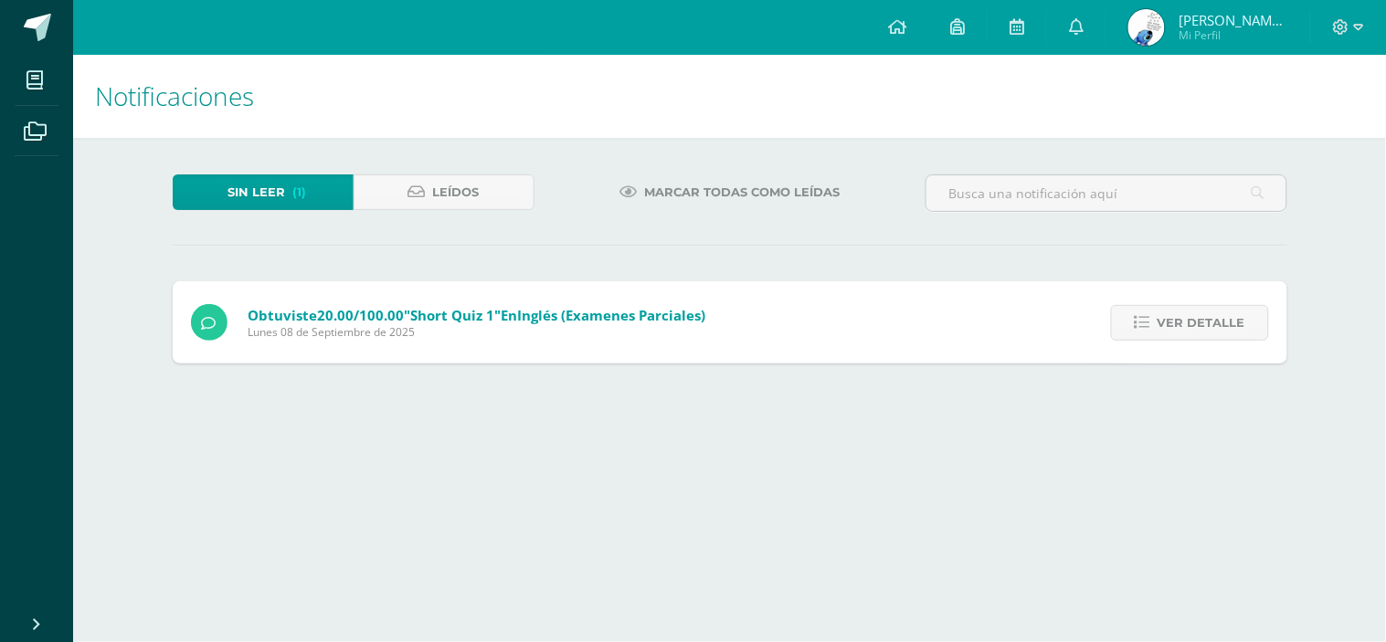
click at [1168, 330] on span "Ver detalle" at bounding box center [1202, 323] width 88 height 34
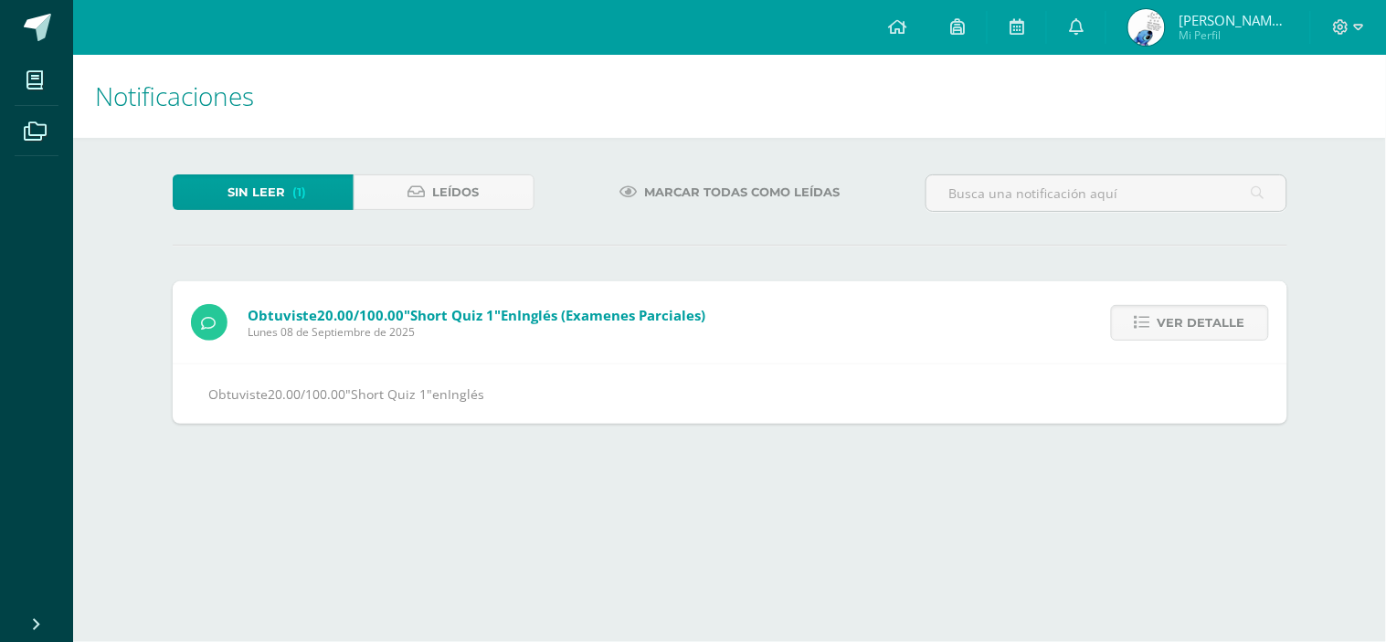
click at [1168, 330] on span "Ver detalle" at bounding box center [1202, 323] width 88 height 34
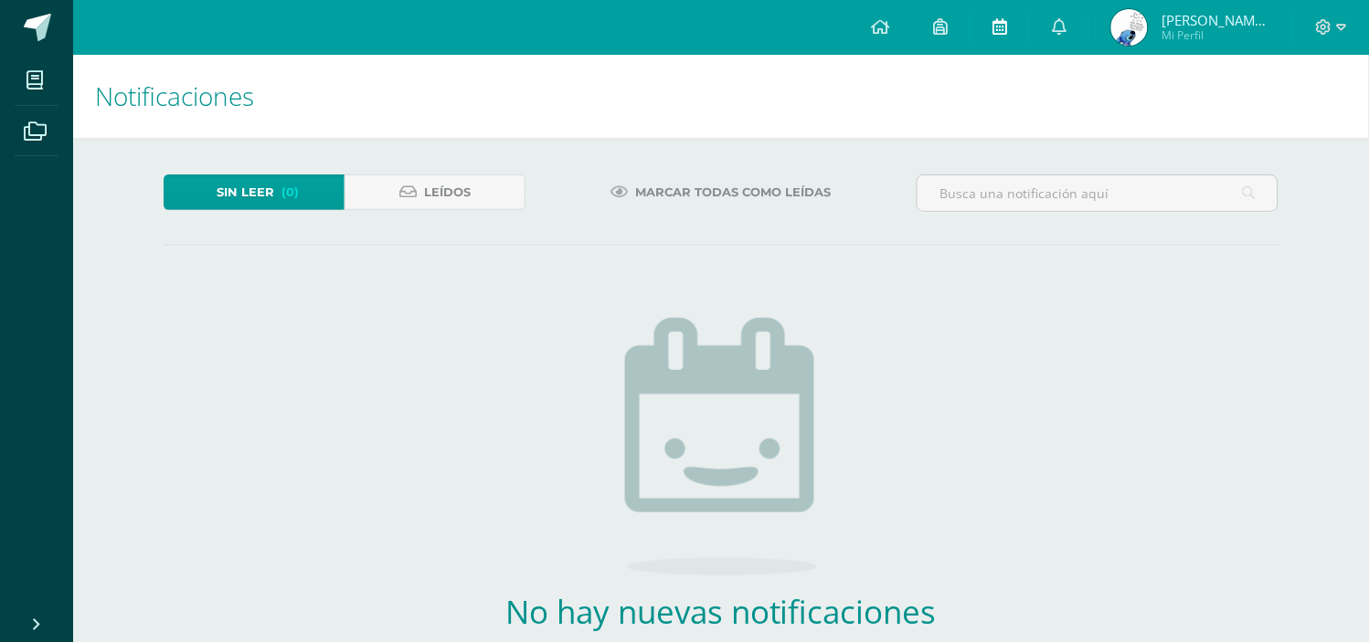
click at [1006, 28] on icon at bounding box center [999, 26] width 15 height 16
